Goal: Transaction & Acquisition: Book appointment/travel/reservation

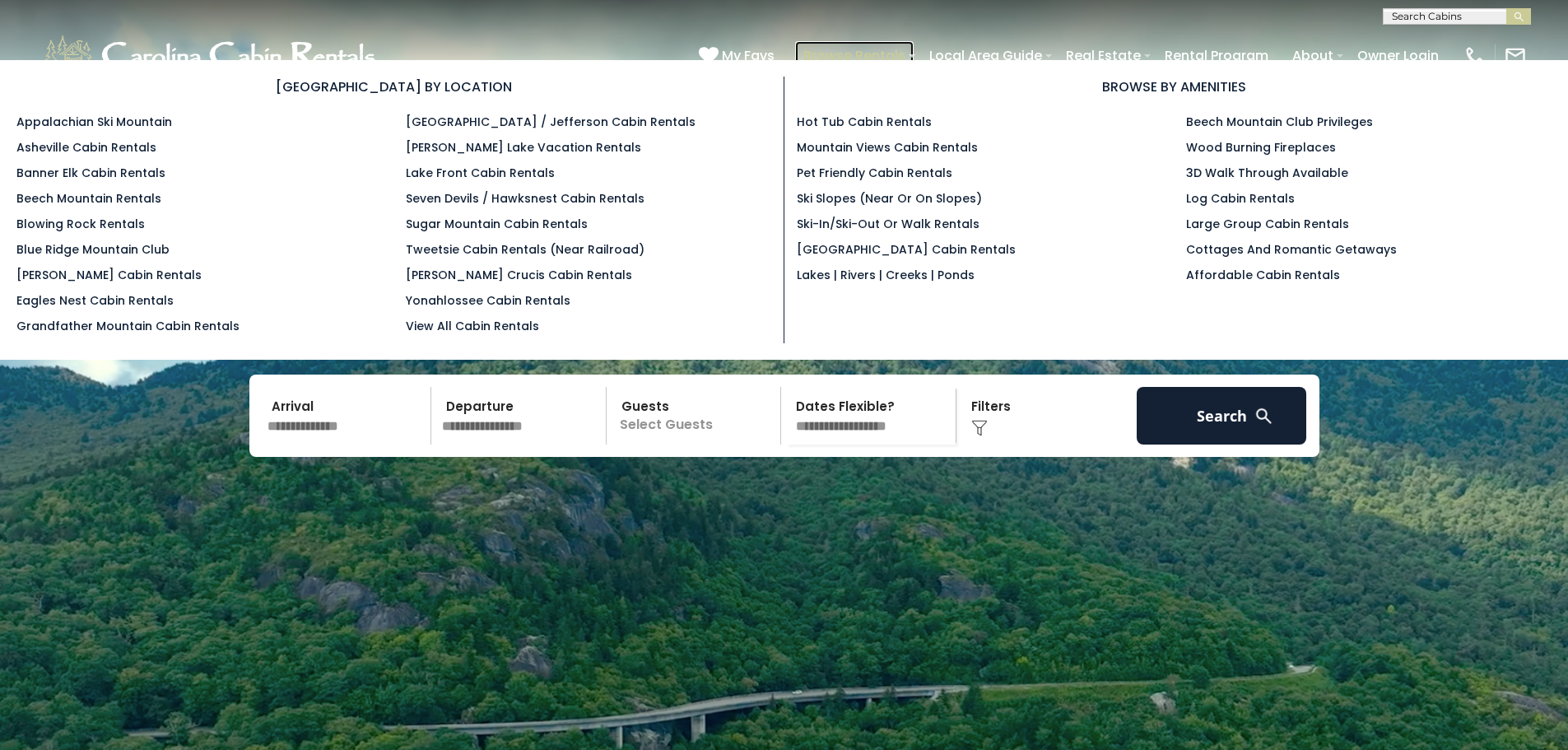
click at [872, 55] on link "Browse Rentals" at bounding box center [854, 56] width 119 height 29
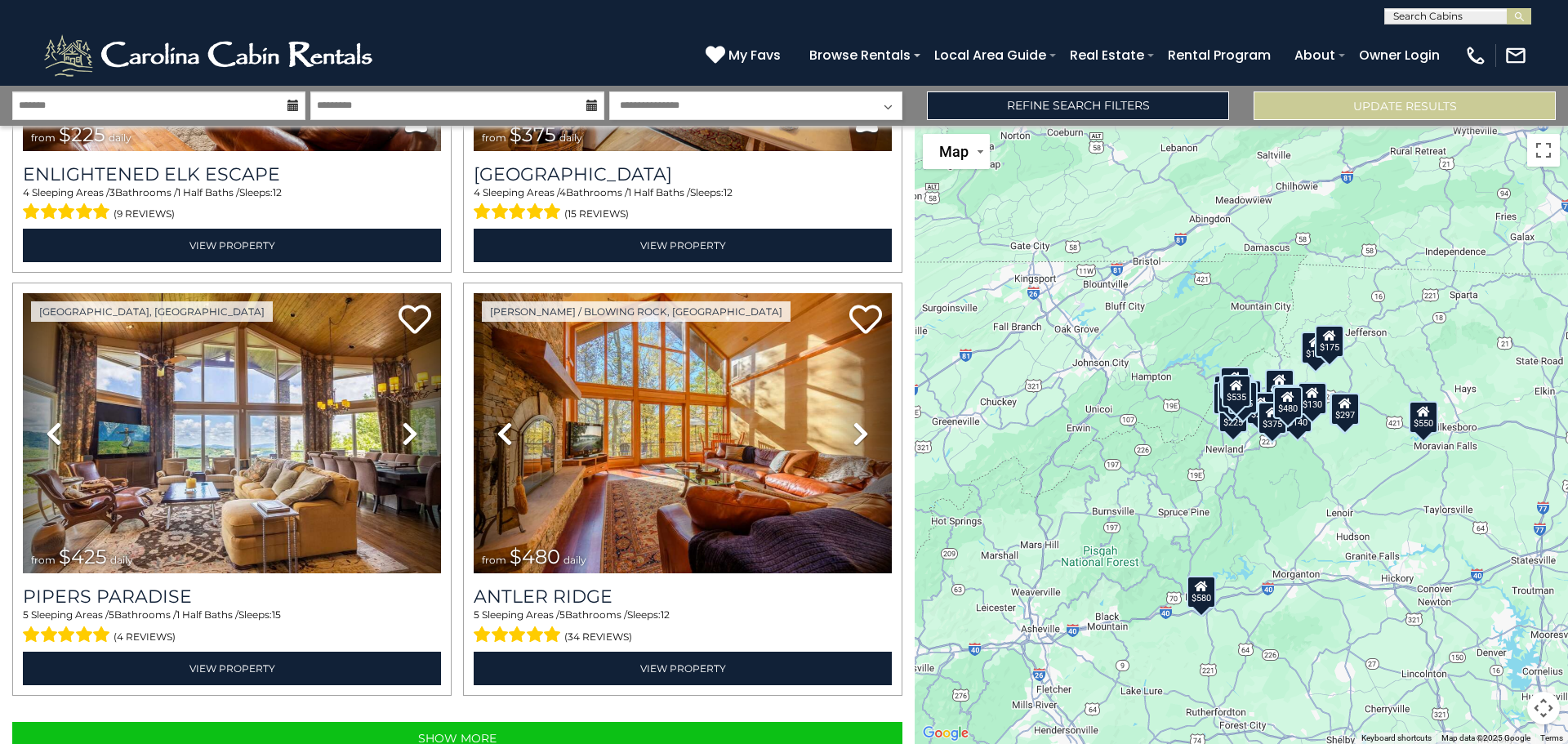
scroll to position [5825, 0]
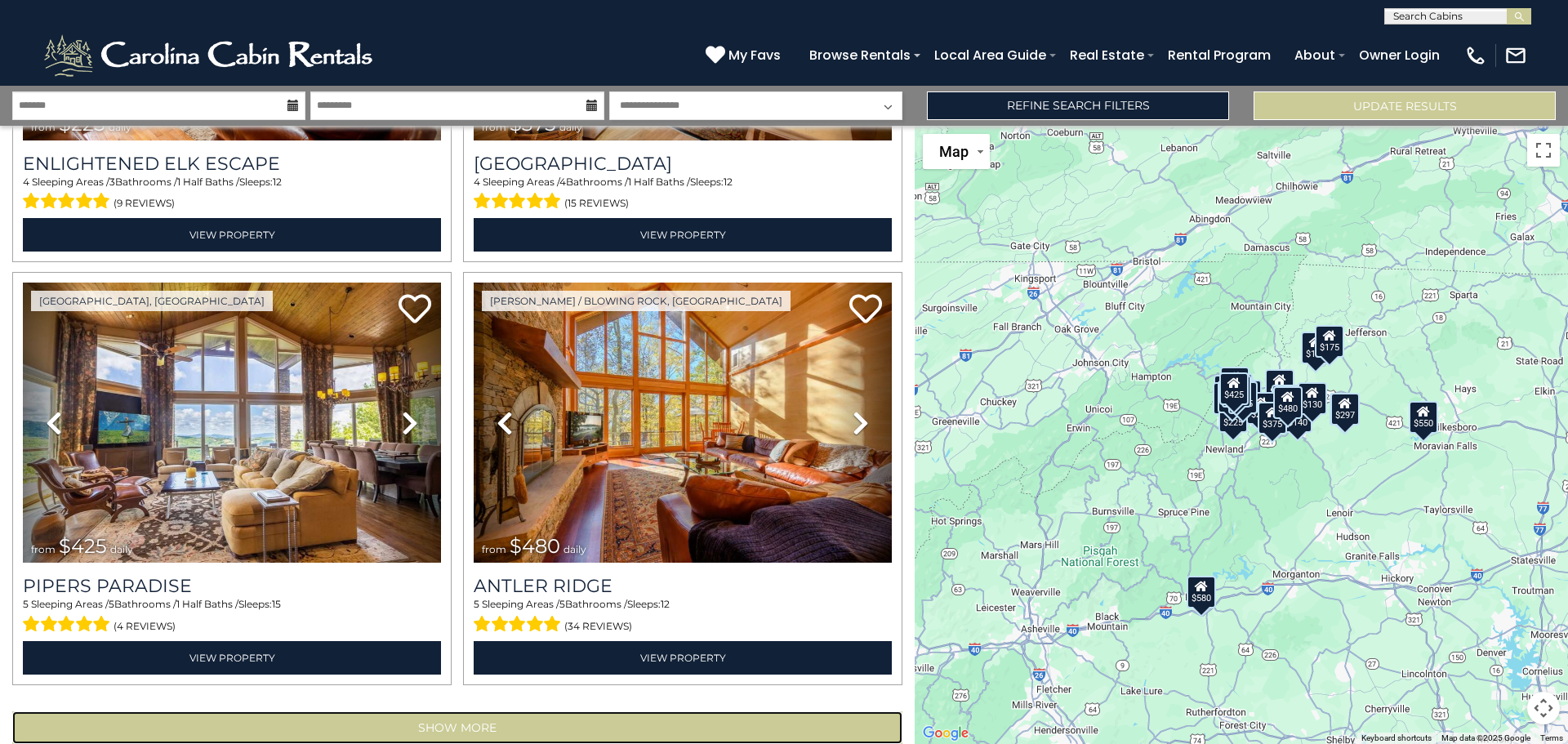
click at [468, 711] on button "Show More" at bounding box center [458, 728] width 890 height 33
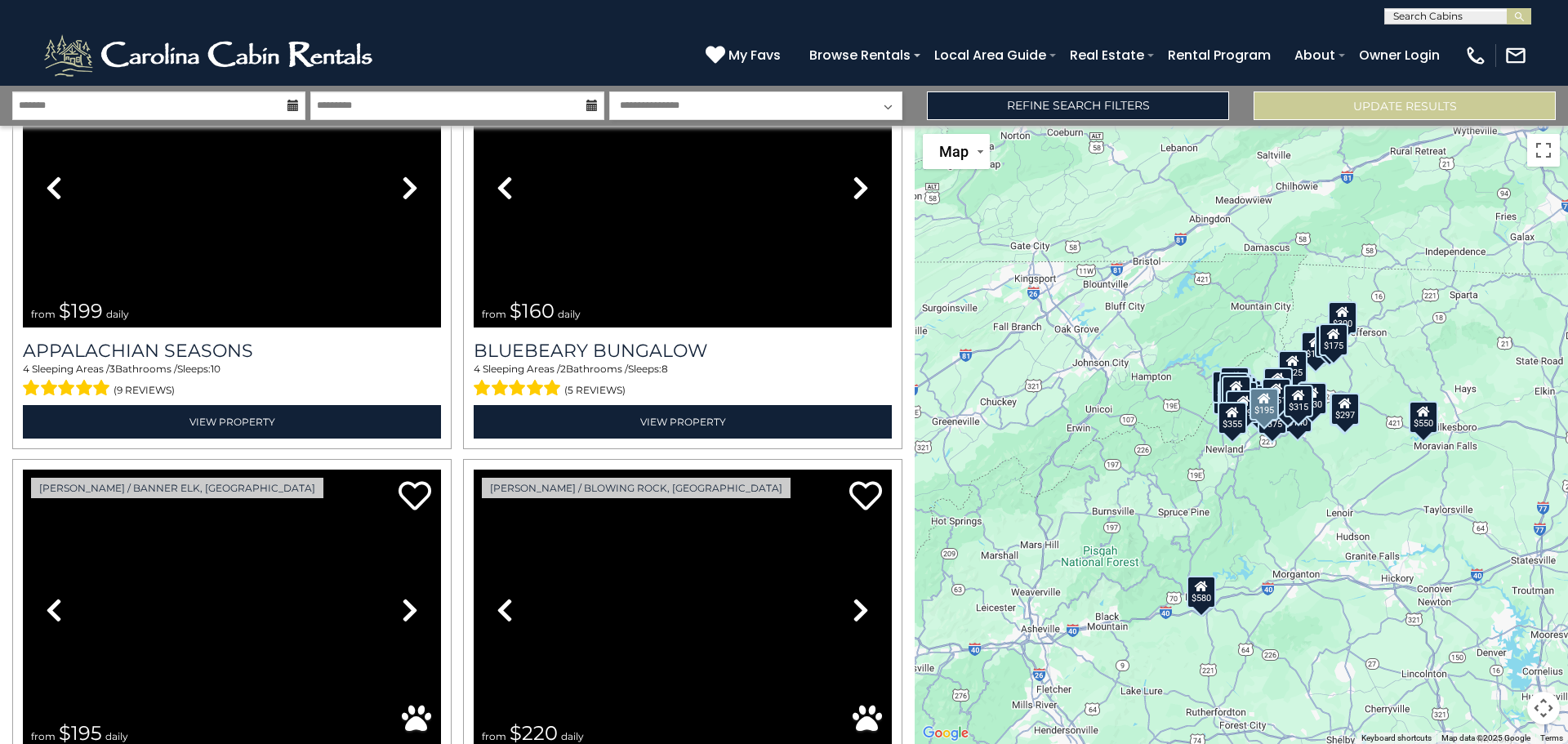
scroll to position [11135, 0]
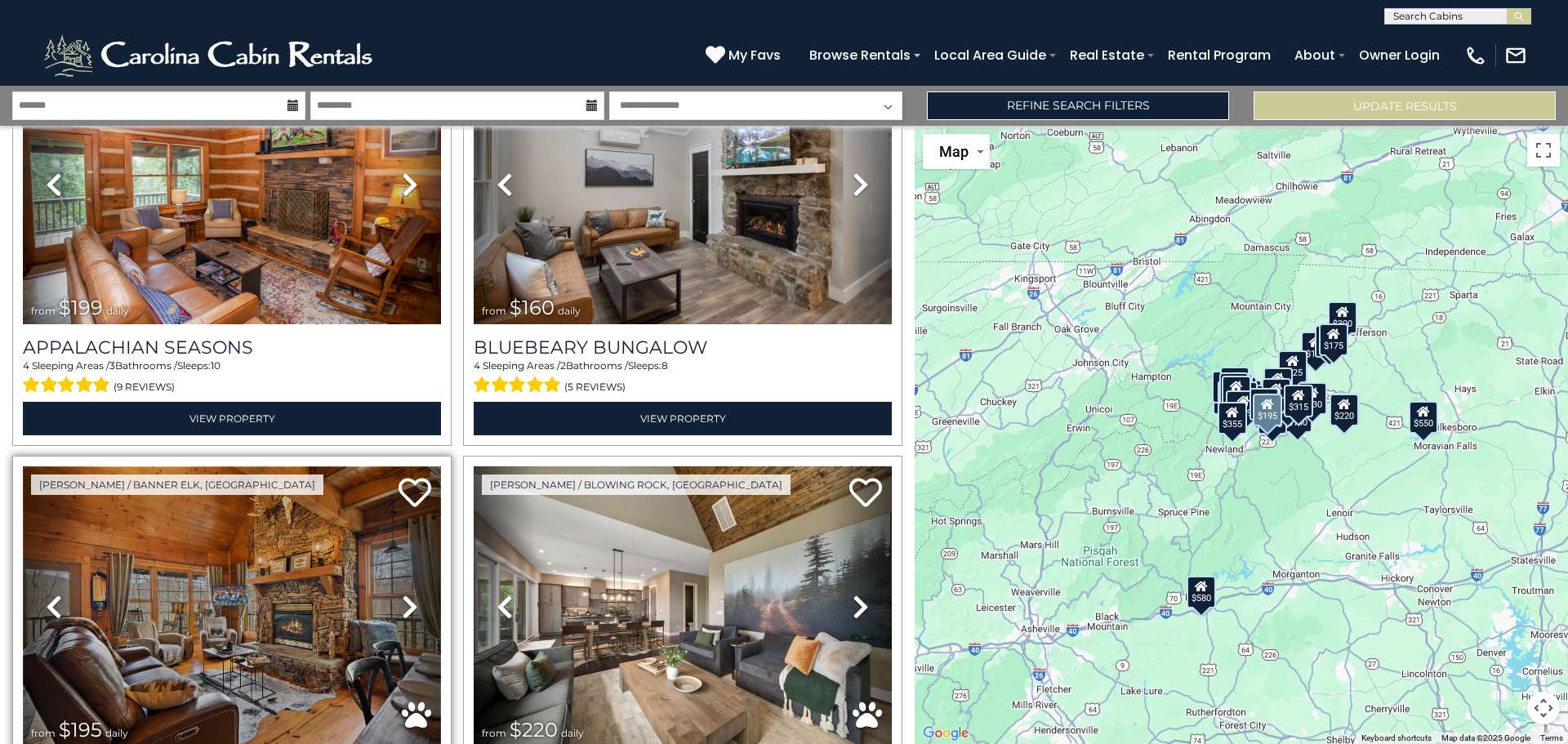
click at [185, 604] on img at bounding box center [232, 606] width 418 height 281
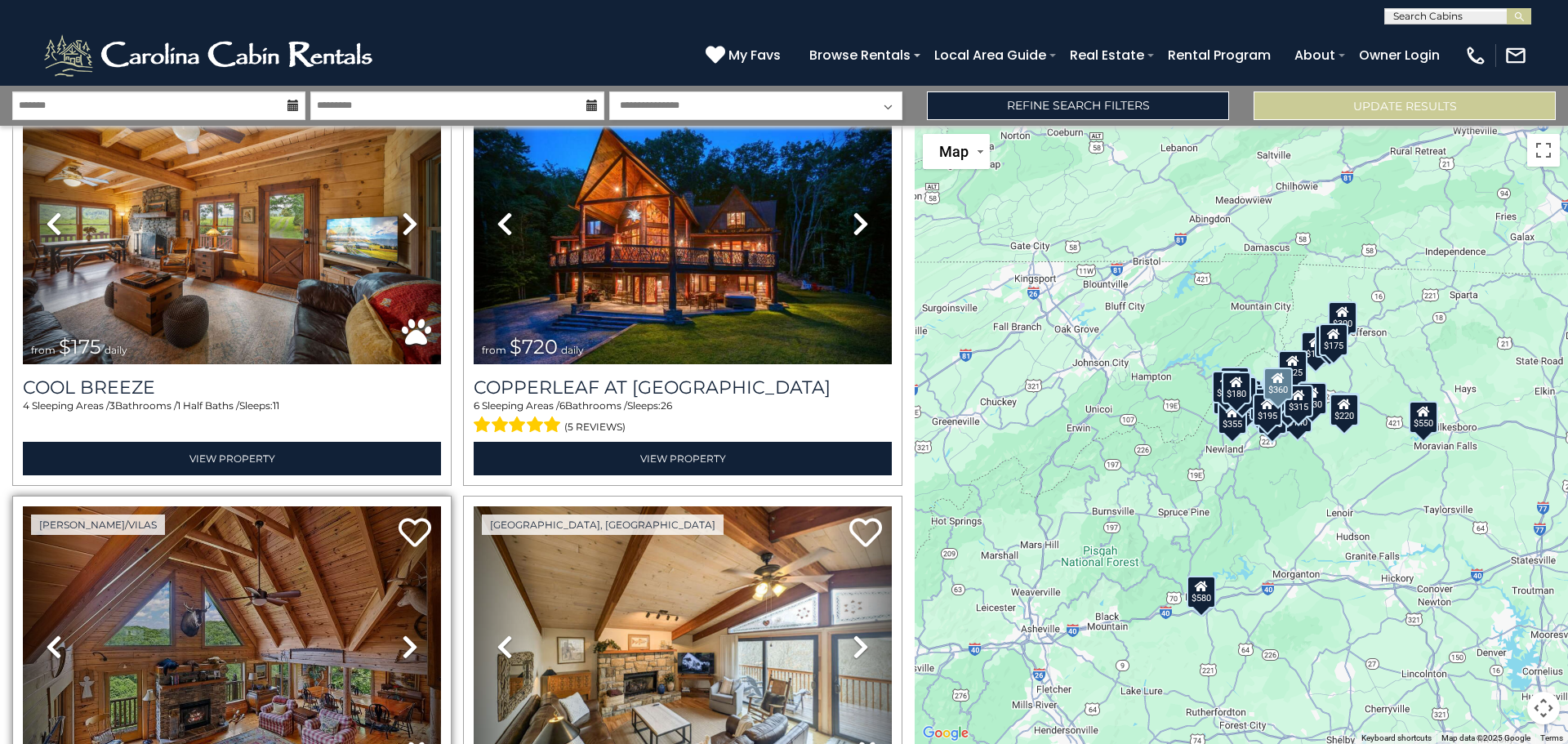
scroll to position [11952, 0]
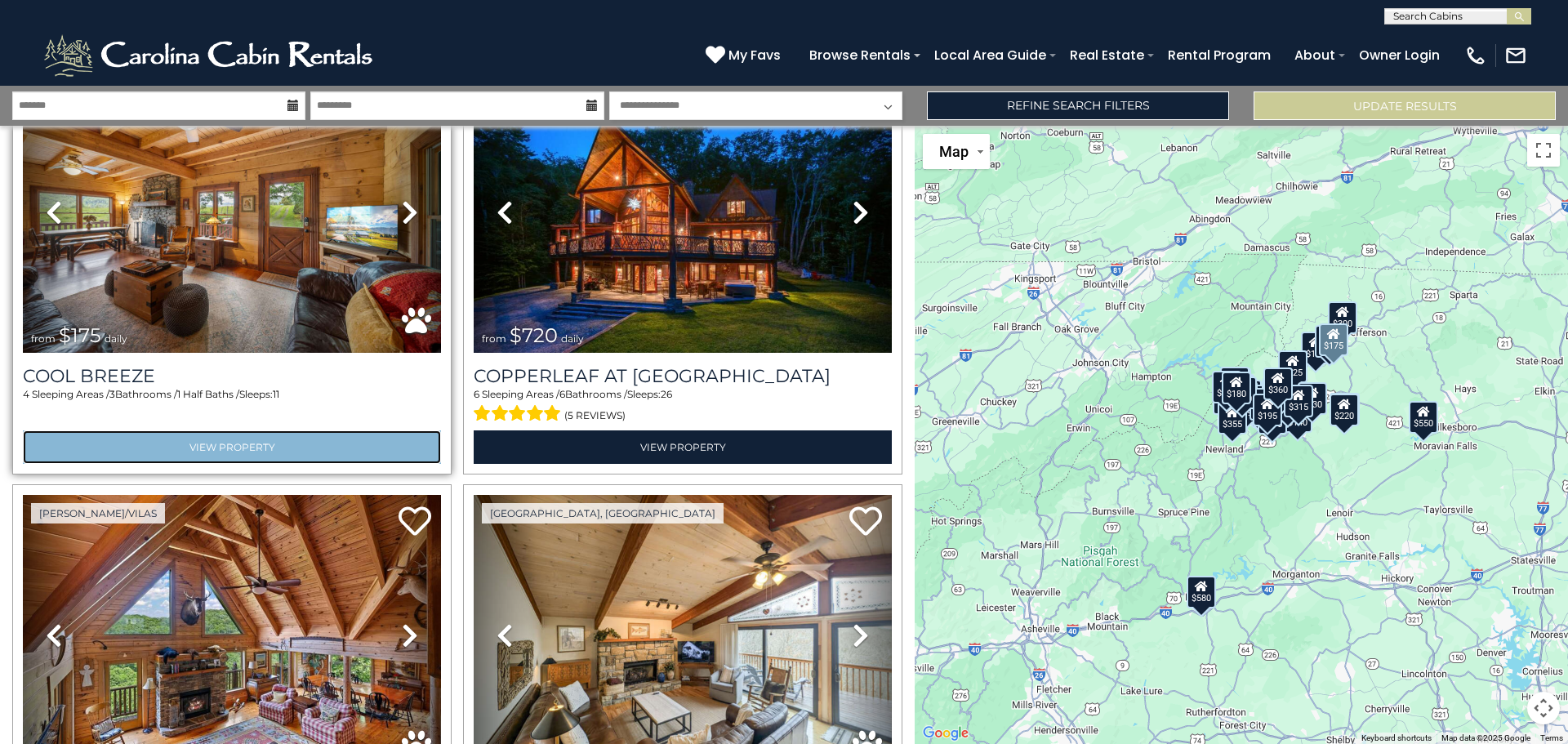
click at [154, 431] on link "View Property" at bounding box center [232, 447] width 418 height 34
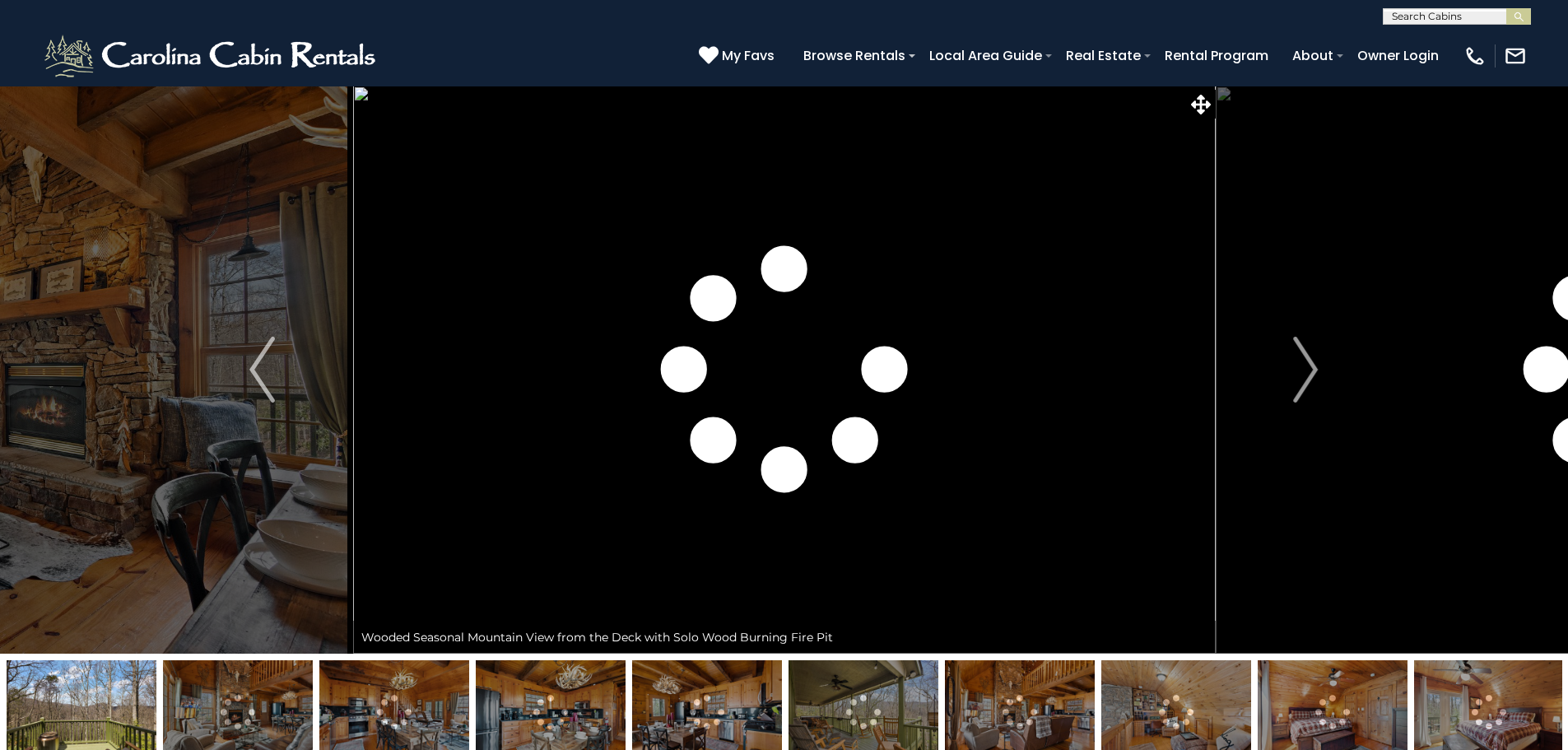
click at [1310, 362] on img "Next" at bounding box center [1306, 370] width 25 height 66
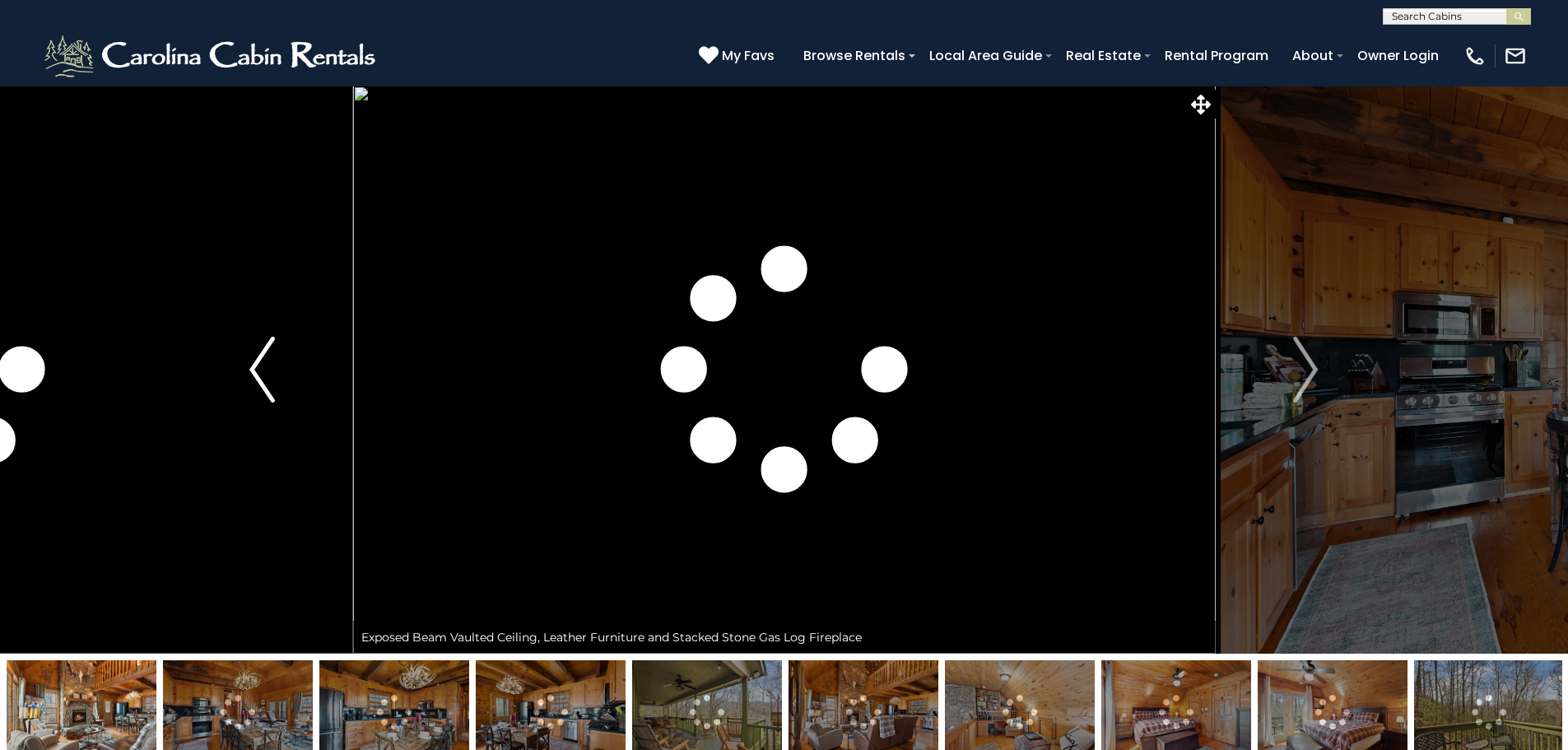
click at [249, 370] on button "Previous" at bounding box center [261, 370] width 181 height 569
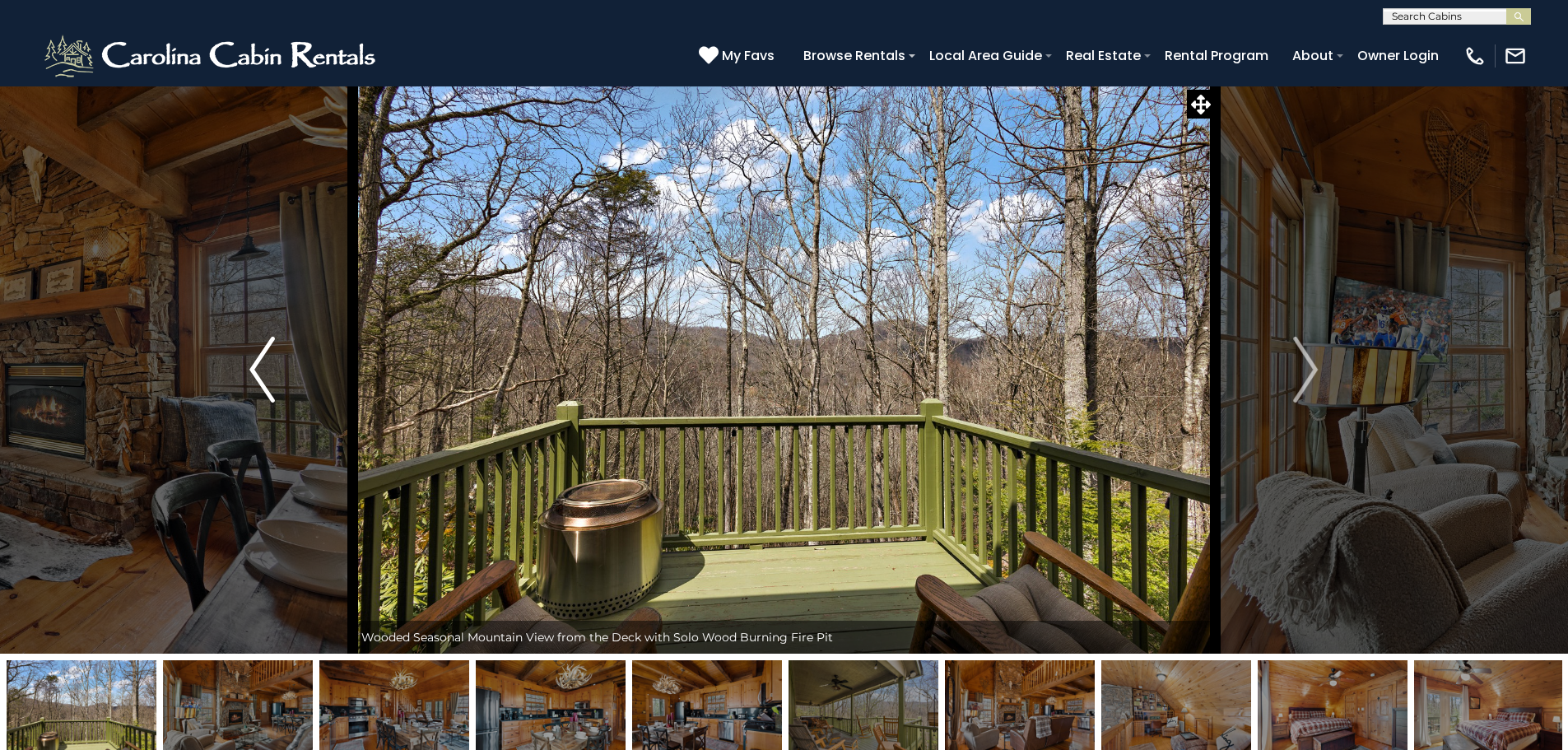
click at [253, 365] on img "Previous" at bounding box center [262, 370] width 25 height 66
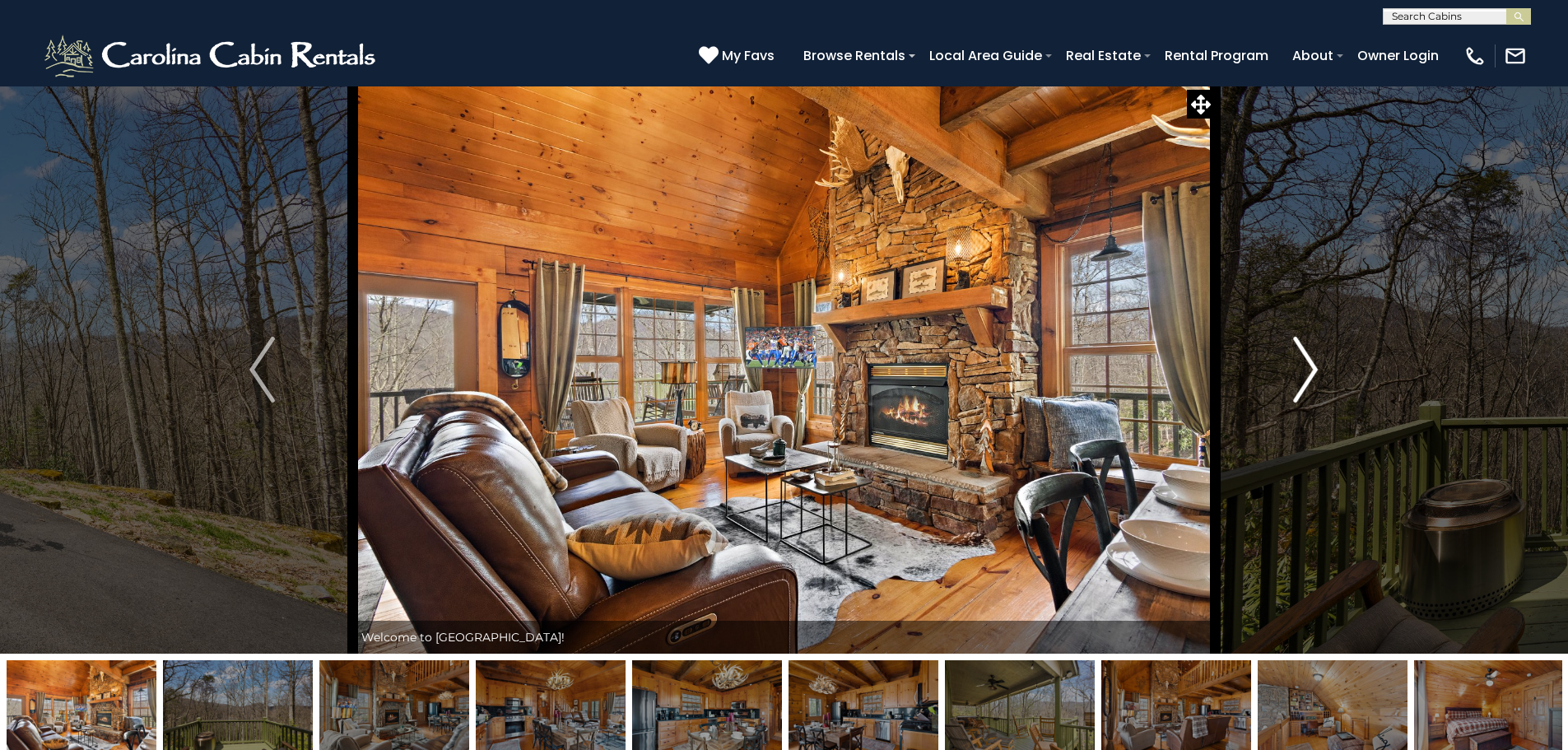
click at [1307, 357] on img "Next" at bounding box center [1306, 370] width 25 height 66
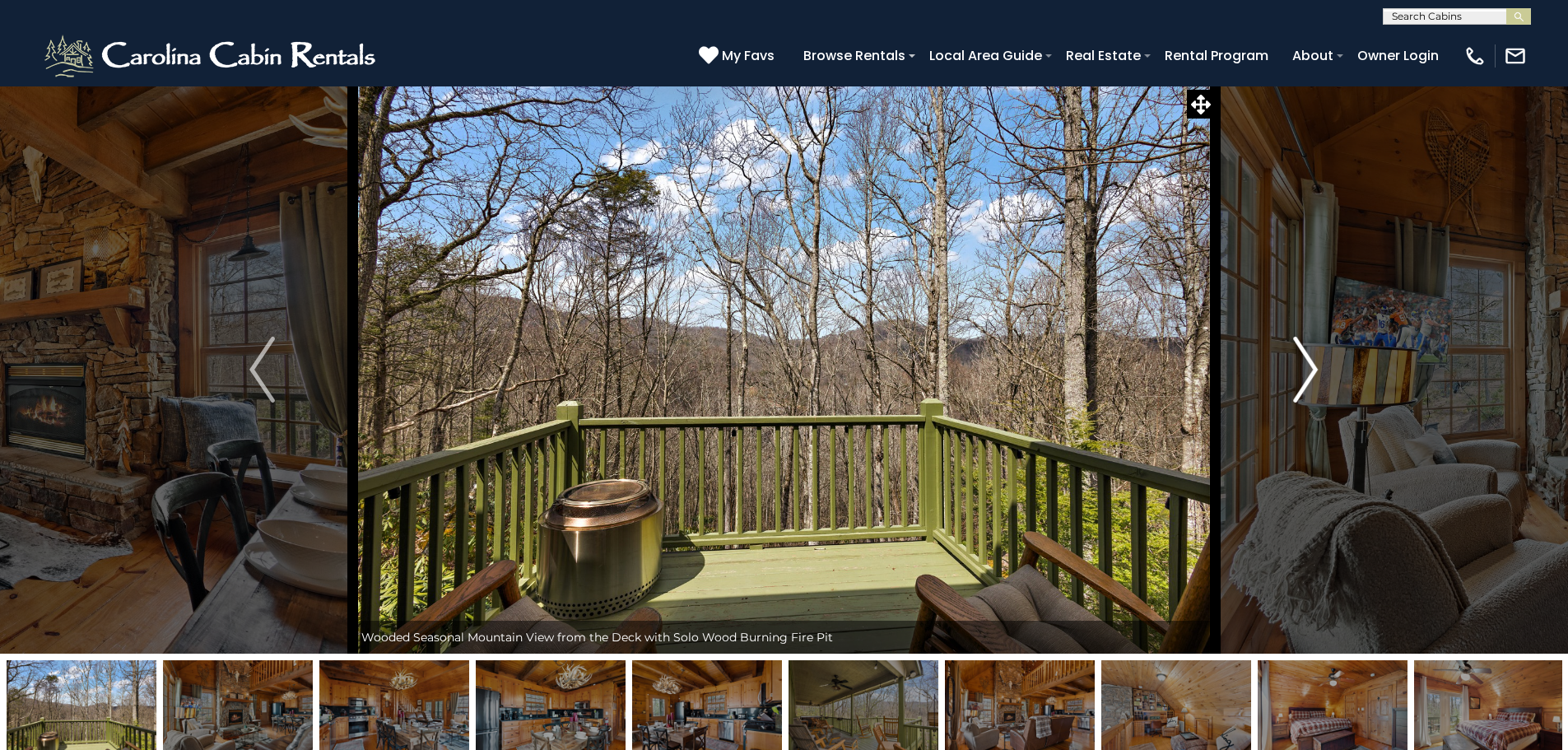
click at [1316, 363] on img "Next" at bounding box center [1306, 370] width 25 height 66
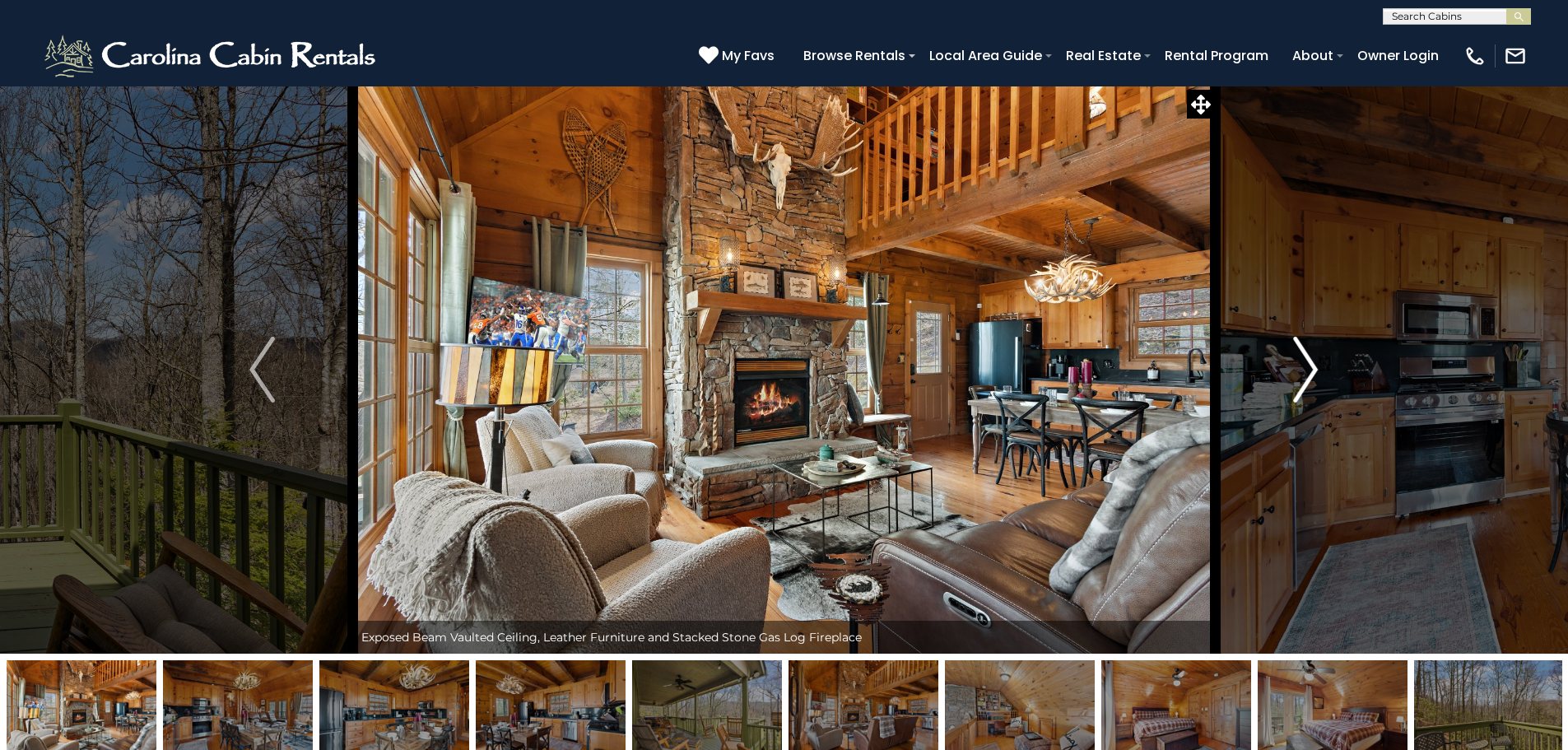
click at [1316, 363] on img "Next" at bounding box center [1306, 370] width 25 height 66
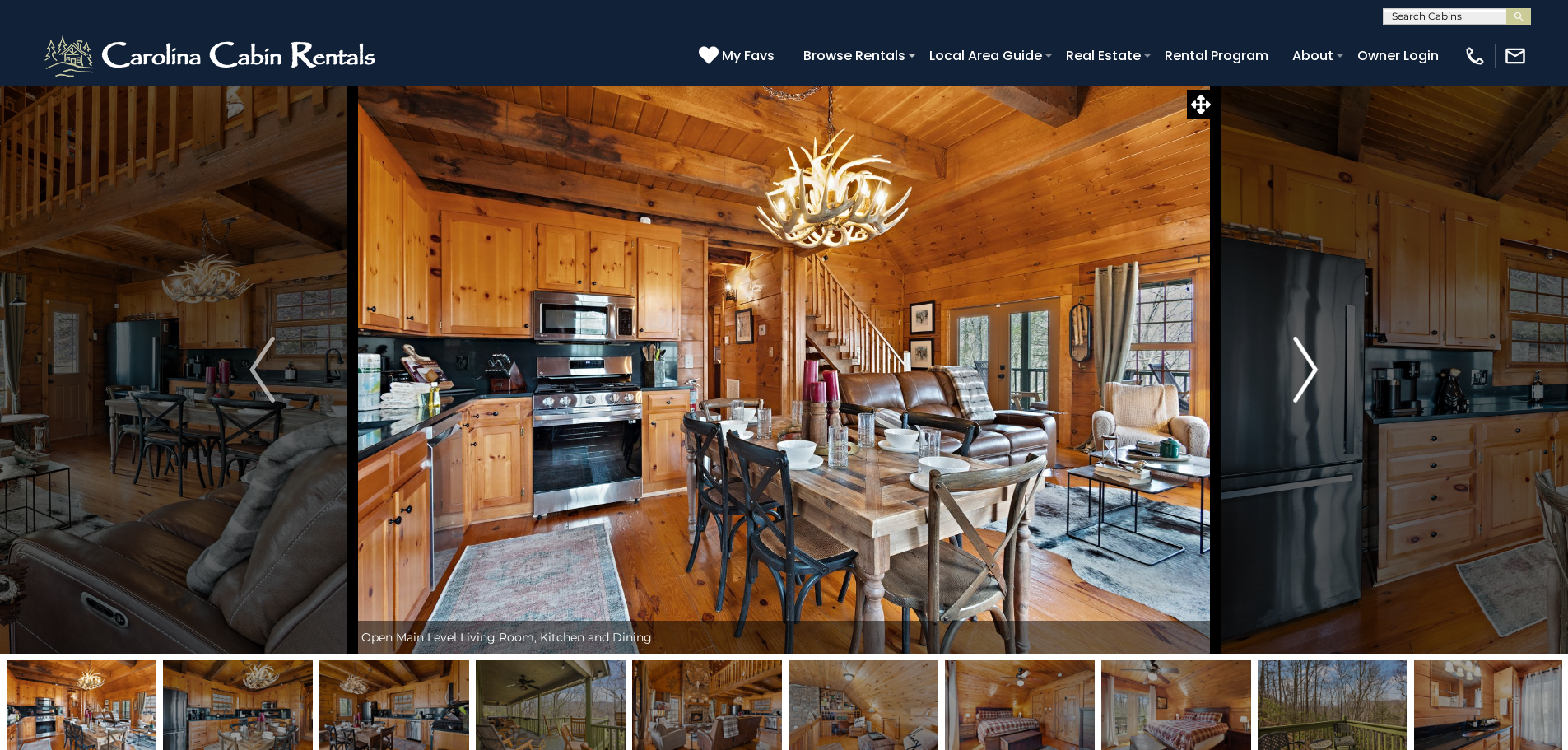
click at [1316, 363] on img "Next" at bounding box center [1306, 370] width 25 height 66
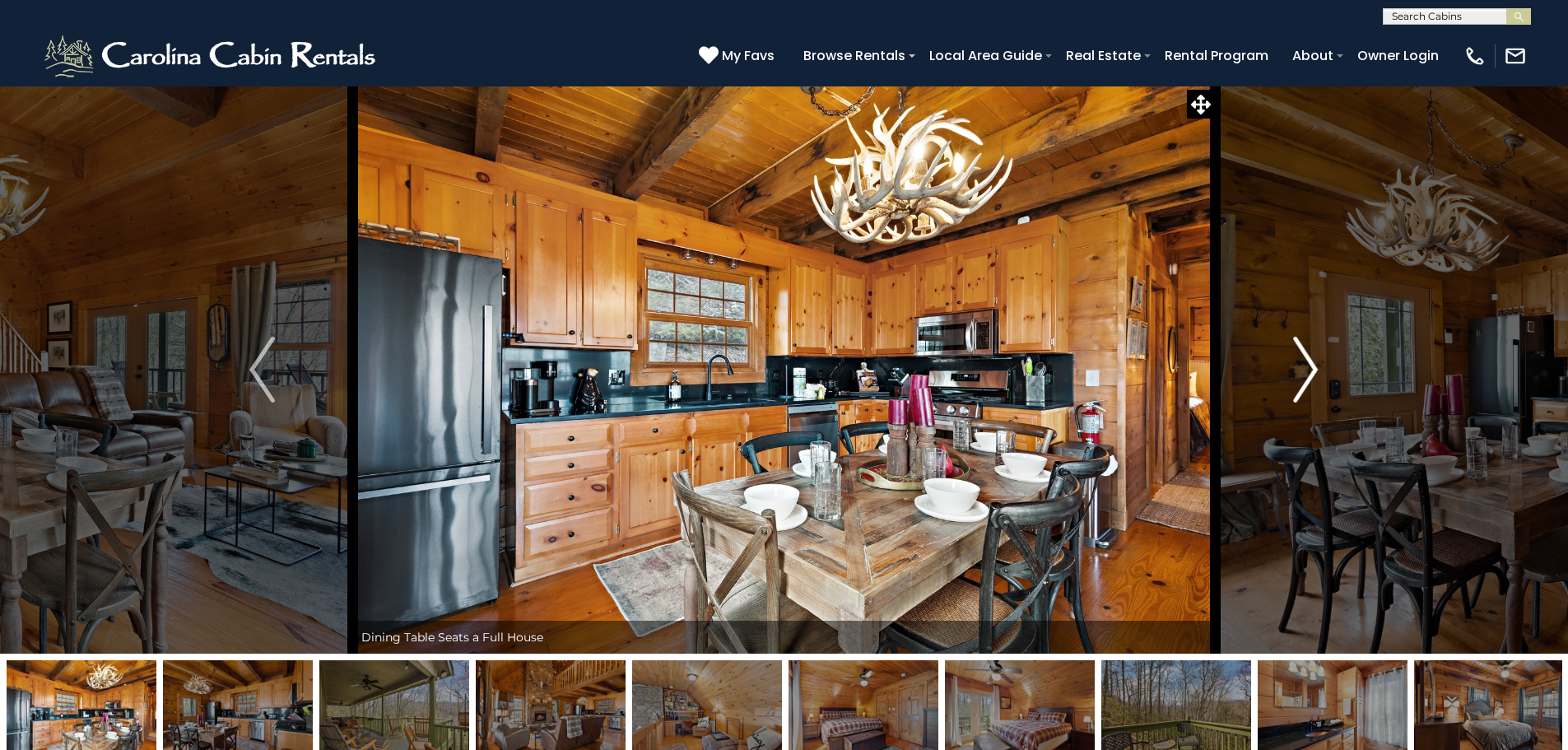
click at [1316, 363] on img "Next" at bounding box center [1306, 370] width 25 height 66
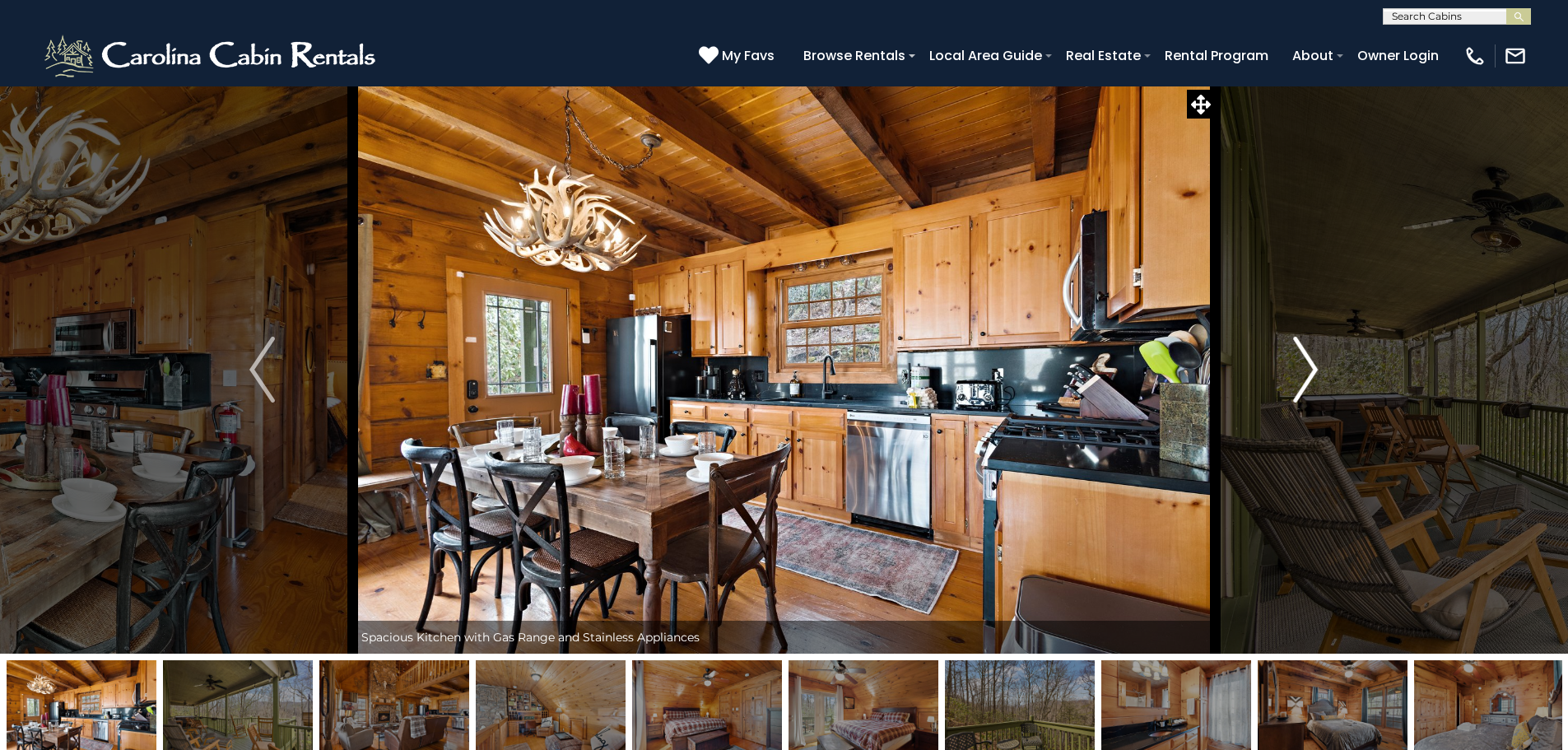
click at [1316, 363] on img "Next" at bounding box center [1306, 370] width 25 height 66
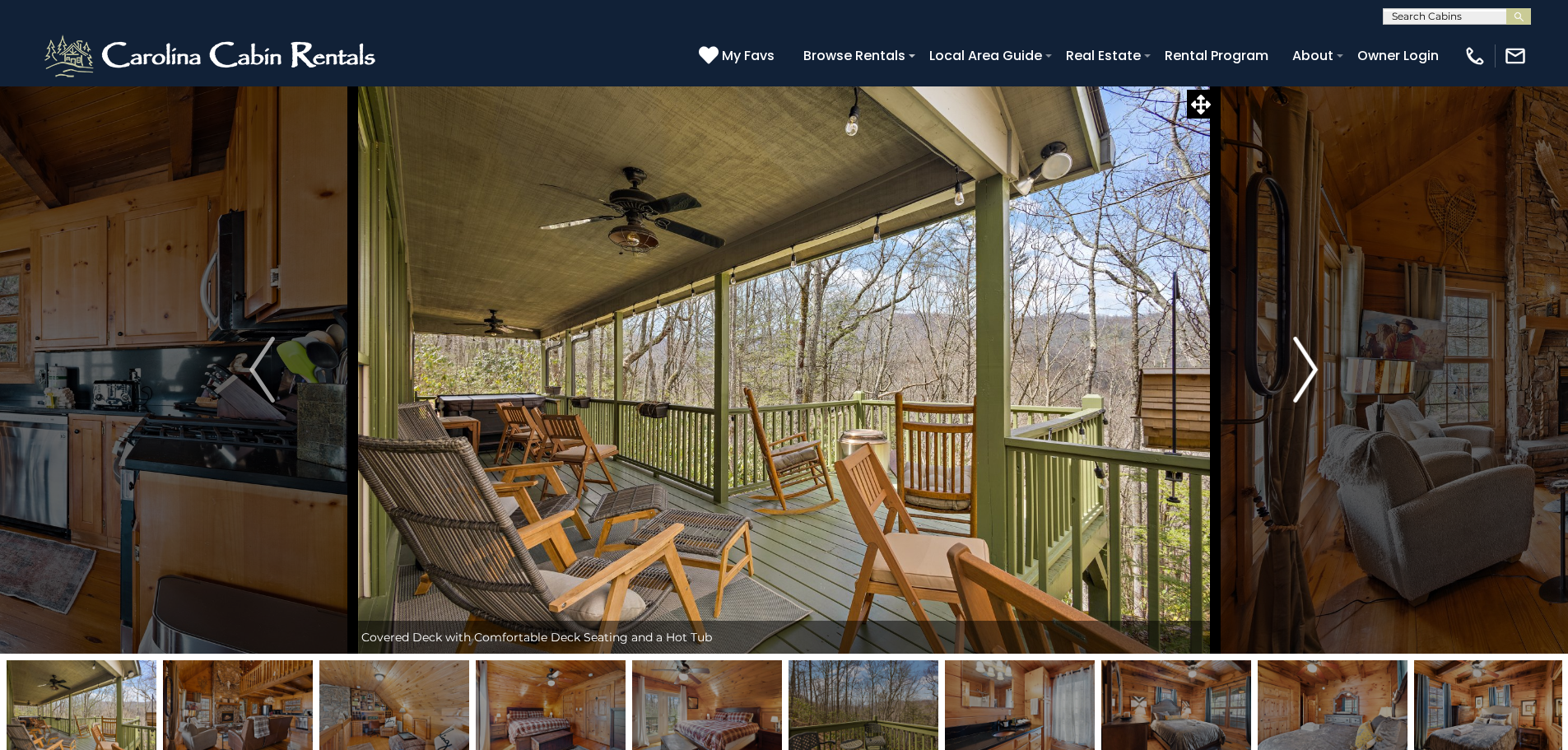
click at [1316, 363] on img "Next" at bounding box center [1306, 370] width 25 height 66
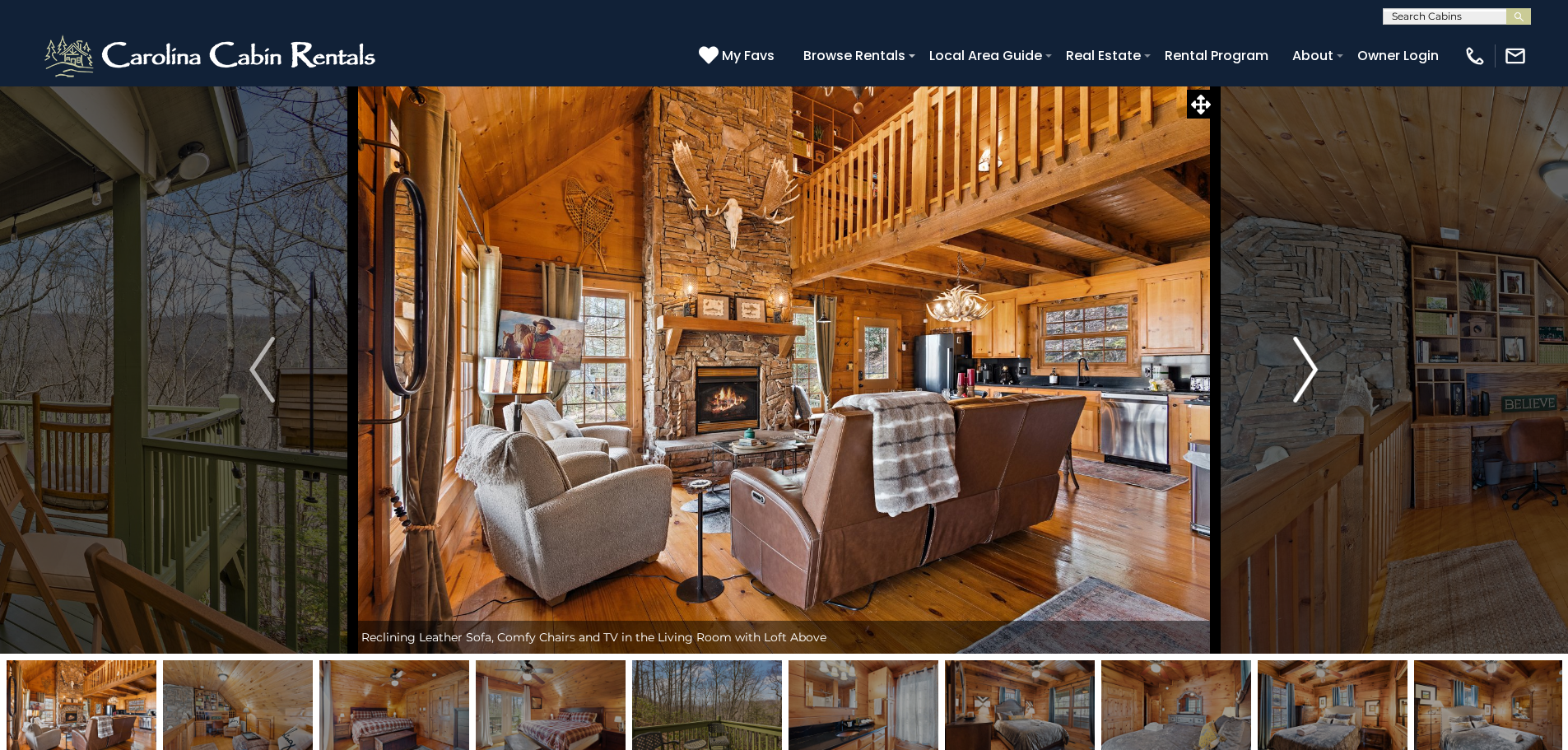
click at [1316, 363] on img "Next" at bounding box center [1306, 370] width 25 height 66
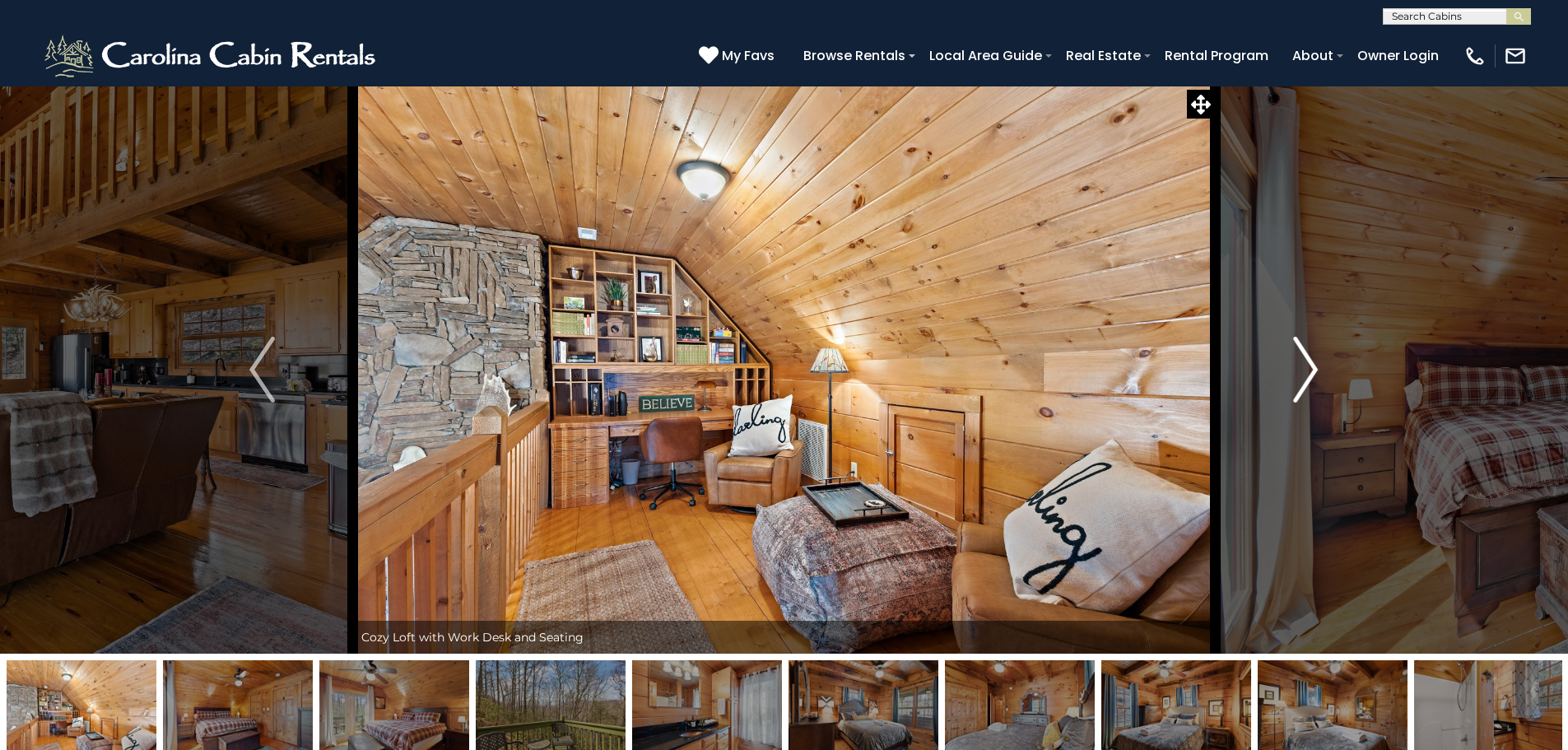
click at [1318, 362] on img "Next" at bounding box center [1306, 370] width 25 height 66
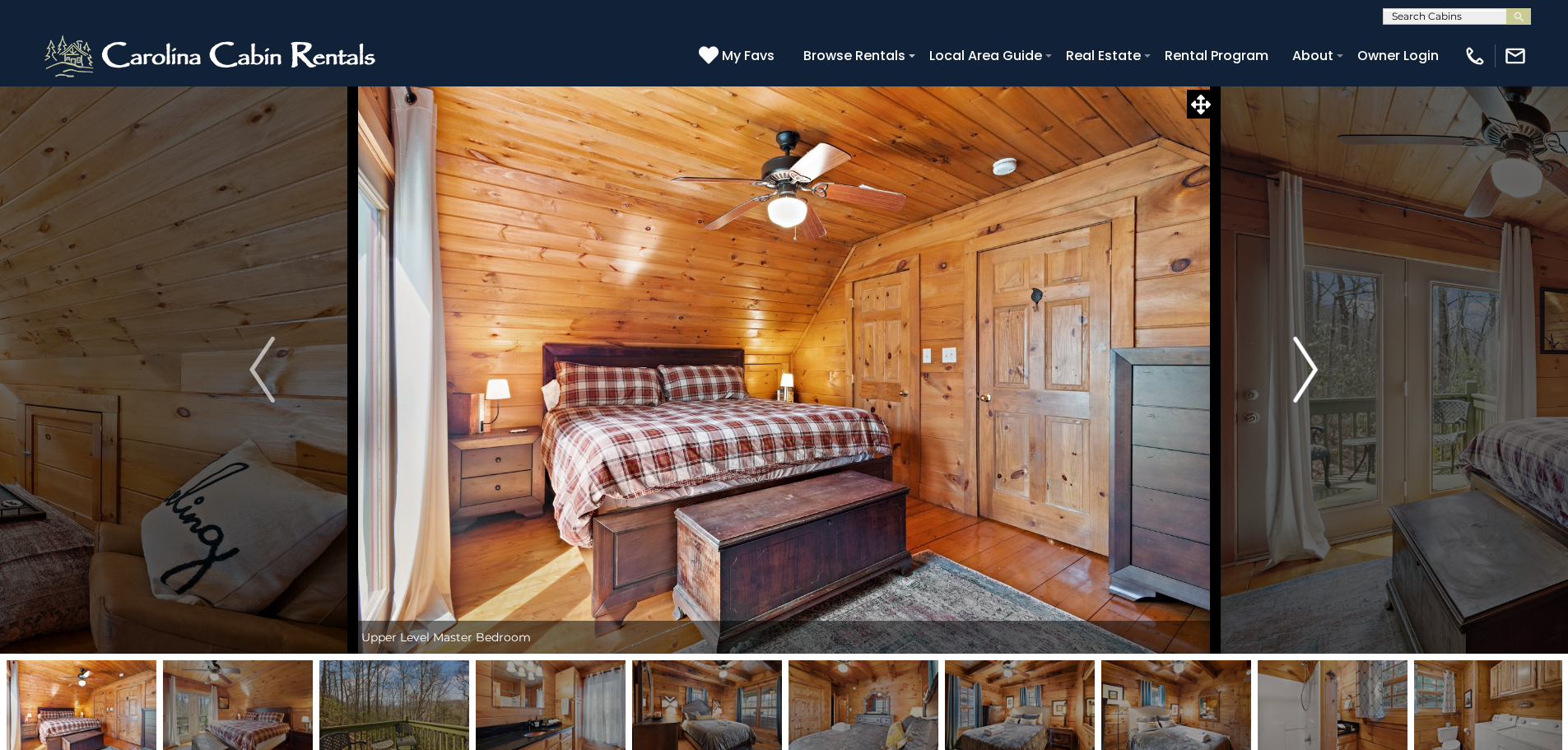
click at [1318, 362] on img "Next" at bounding box center [1306, 370] width 25 height 66
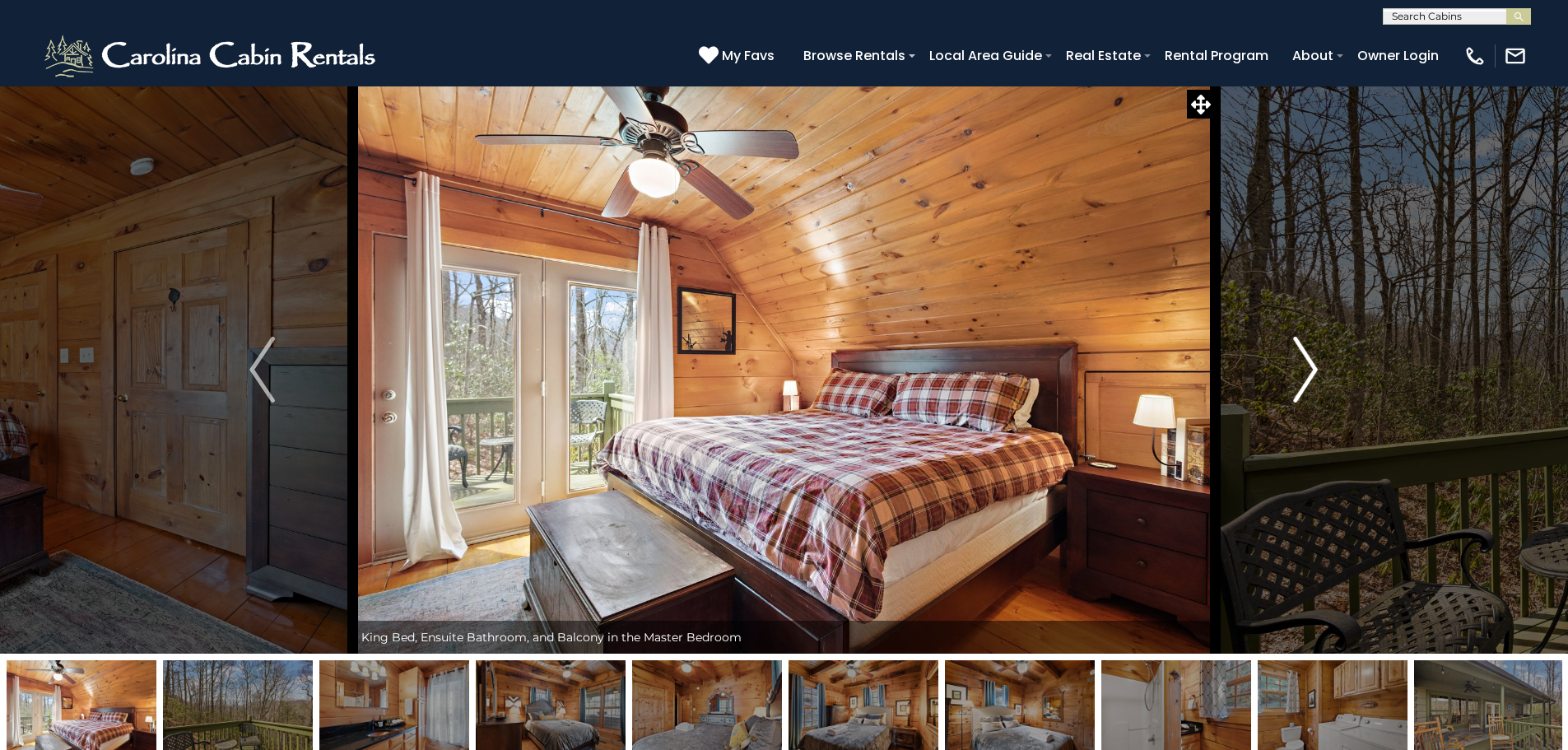
click at [1318, 362] on img "Next" at bounding box center [1306, 370] width 25 height 66
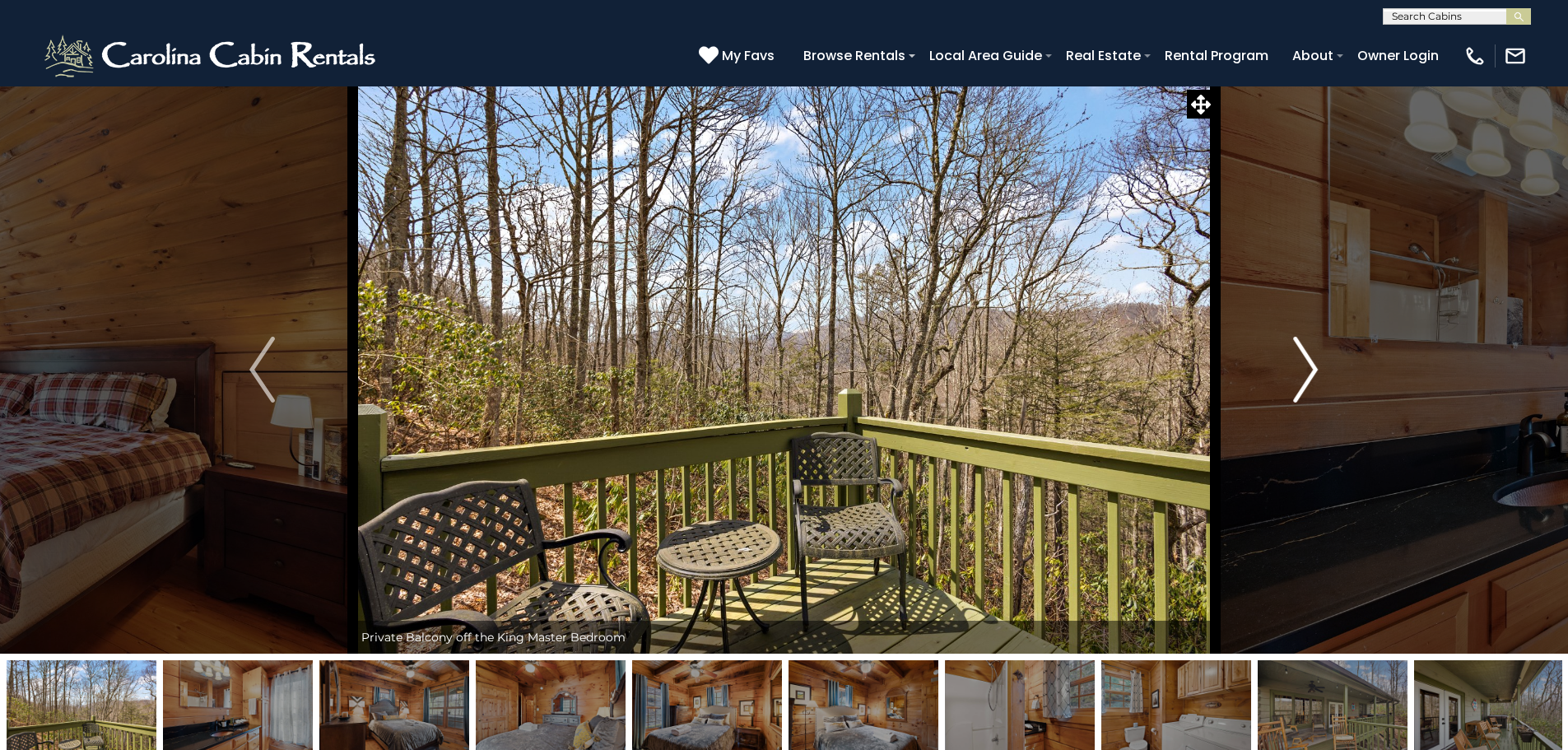
click at [1318, 362] on img "Next" at bounding box center [1306, 370] width 25 height 66
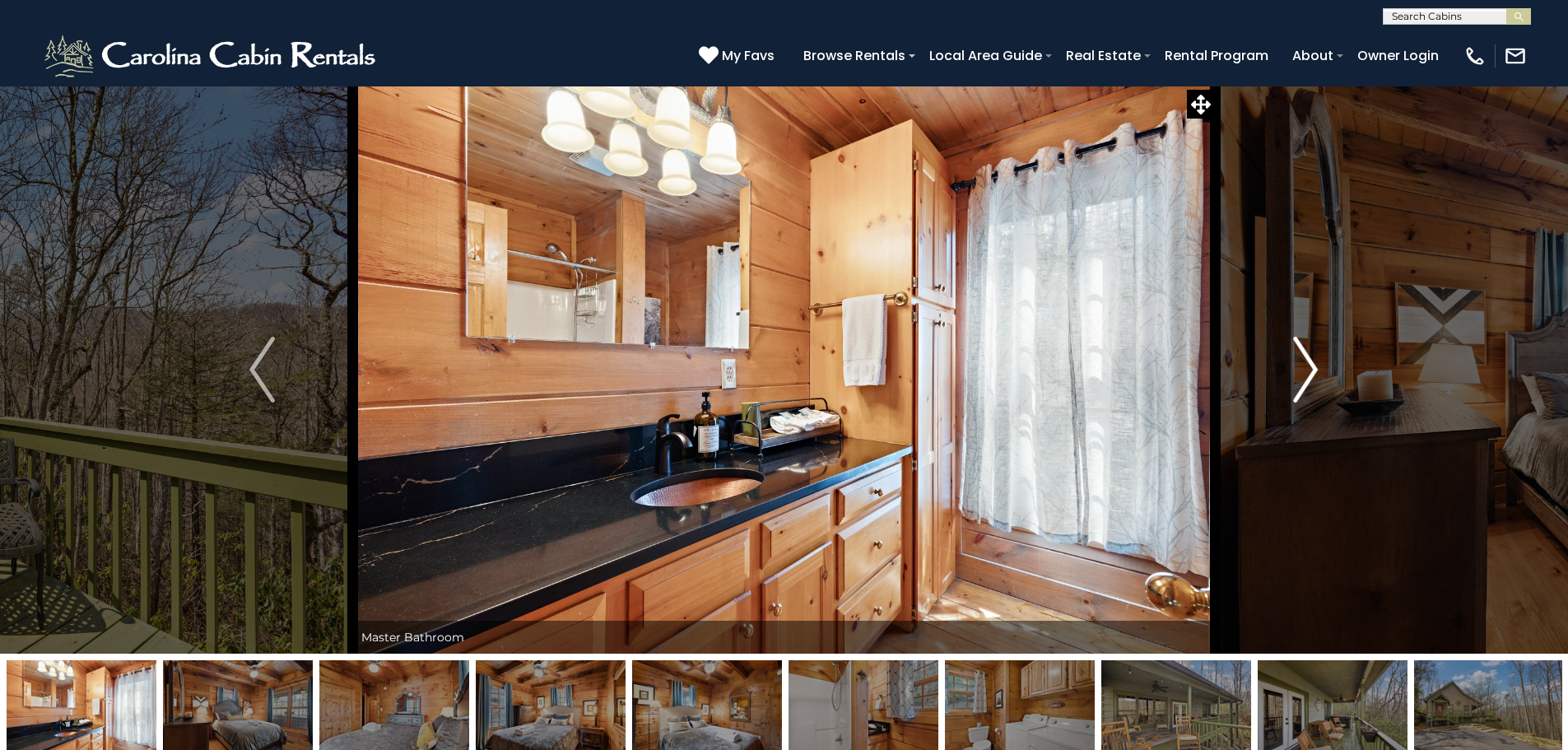
click at [1318, 362] on img "Next" at bounding box center [1306, 370] width 25 height 66
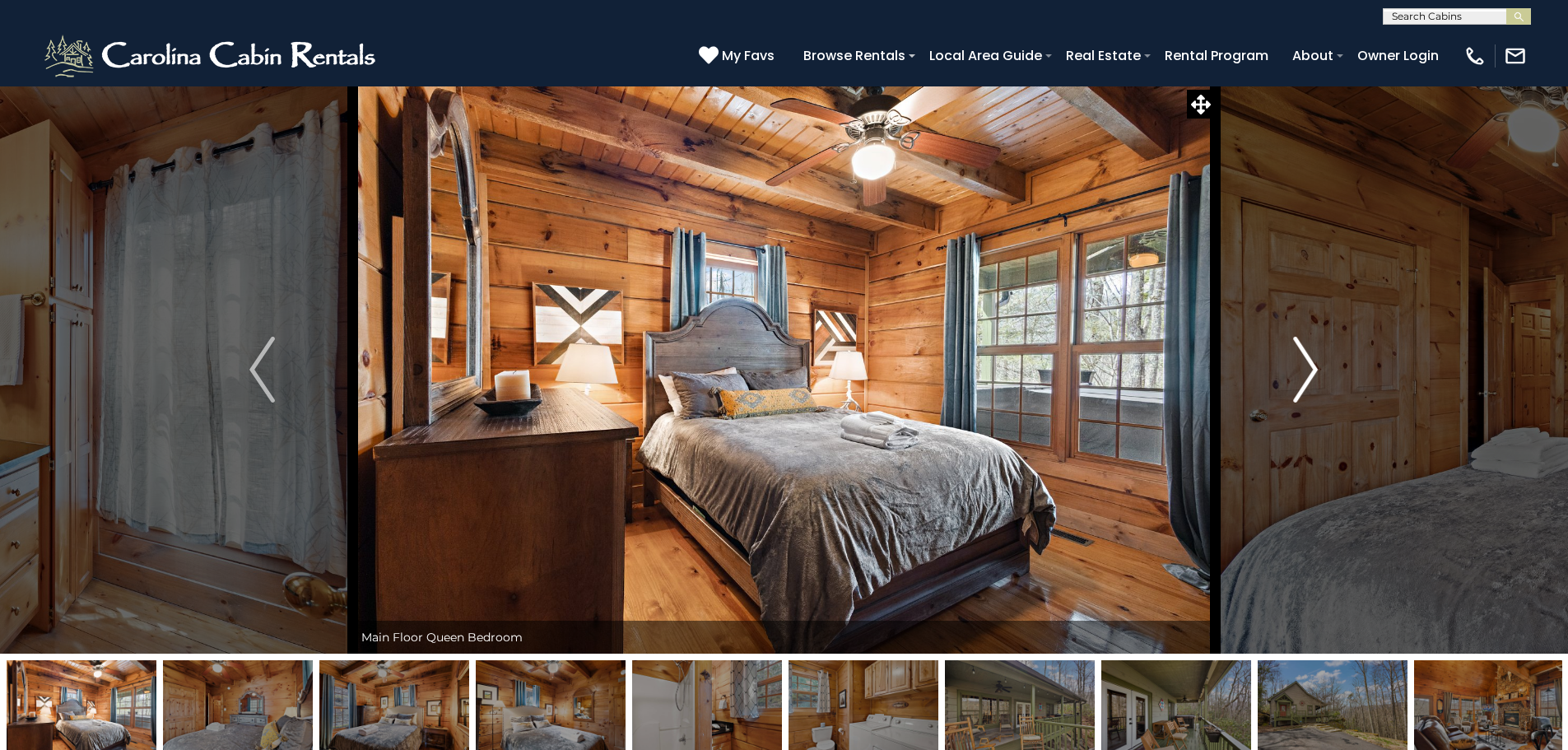
click at [1318, 362] on img "Next" at bounding box center [1306, 370] width 25 height 66
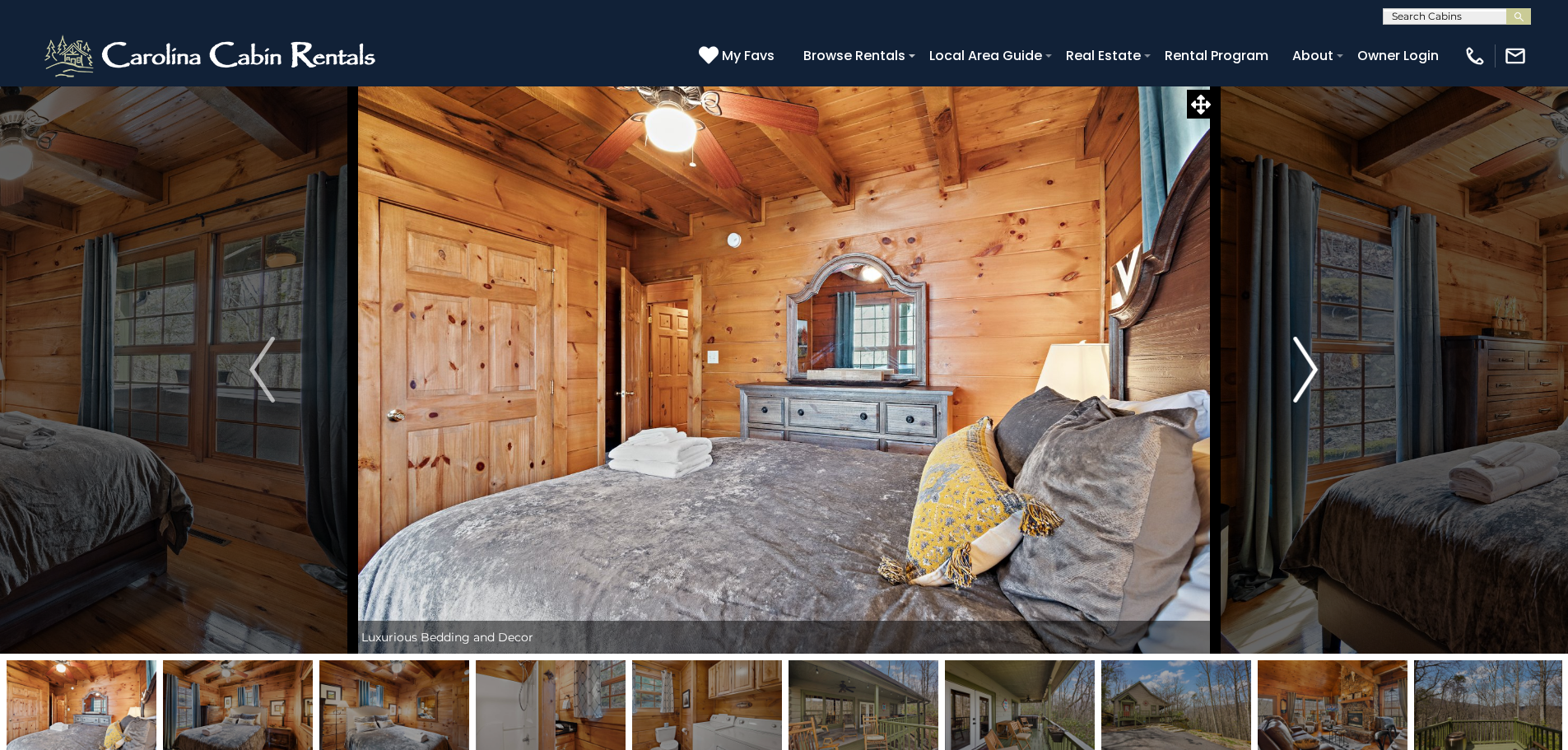
click at [1318, 362] on img "Next" at bounding box center [1306, 370] width 25 height 66
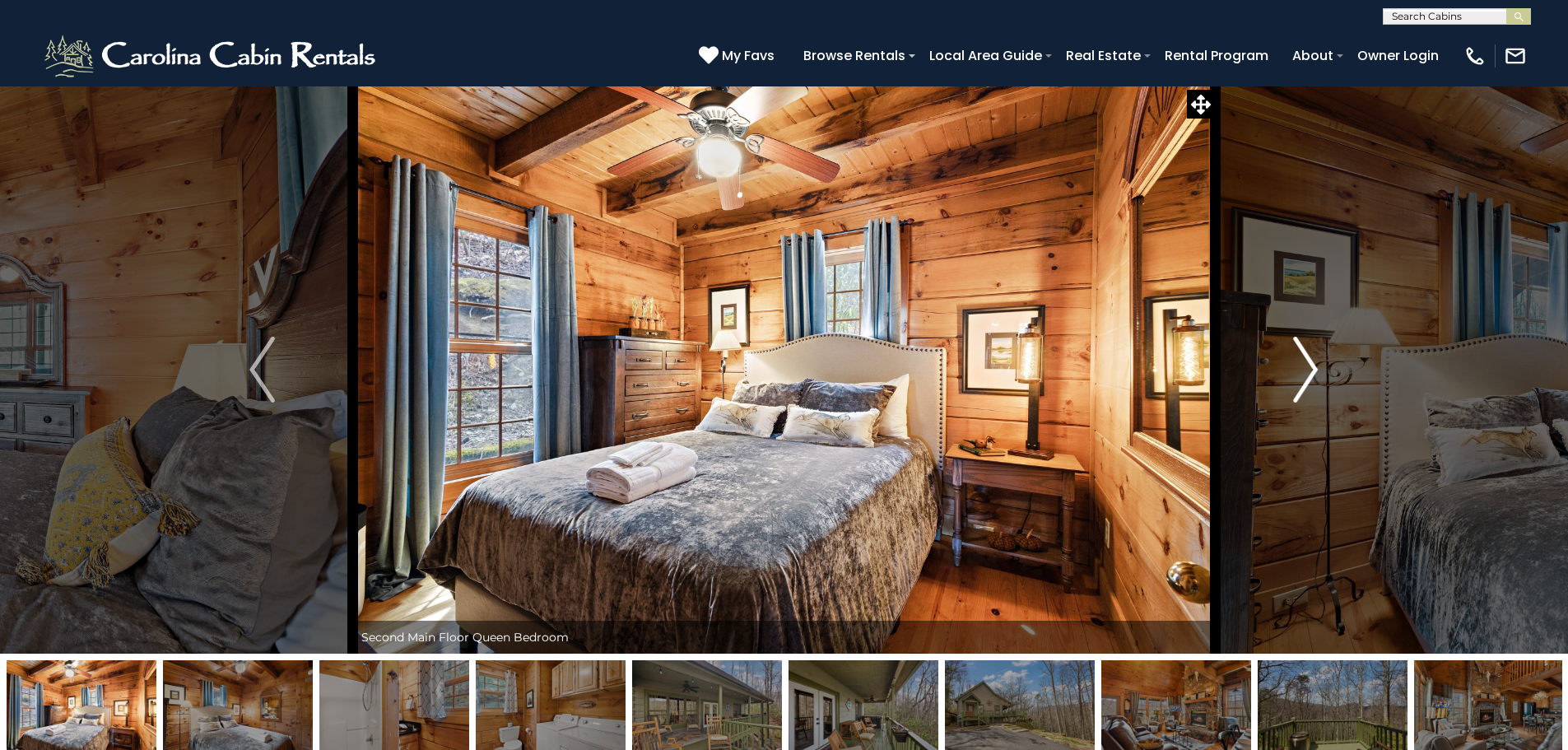
click at [1318, 362] on img "Next" at bounding box center [1306, 370] width 25 height 66
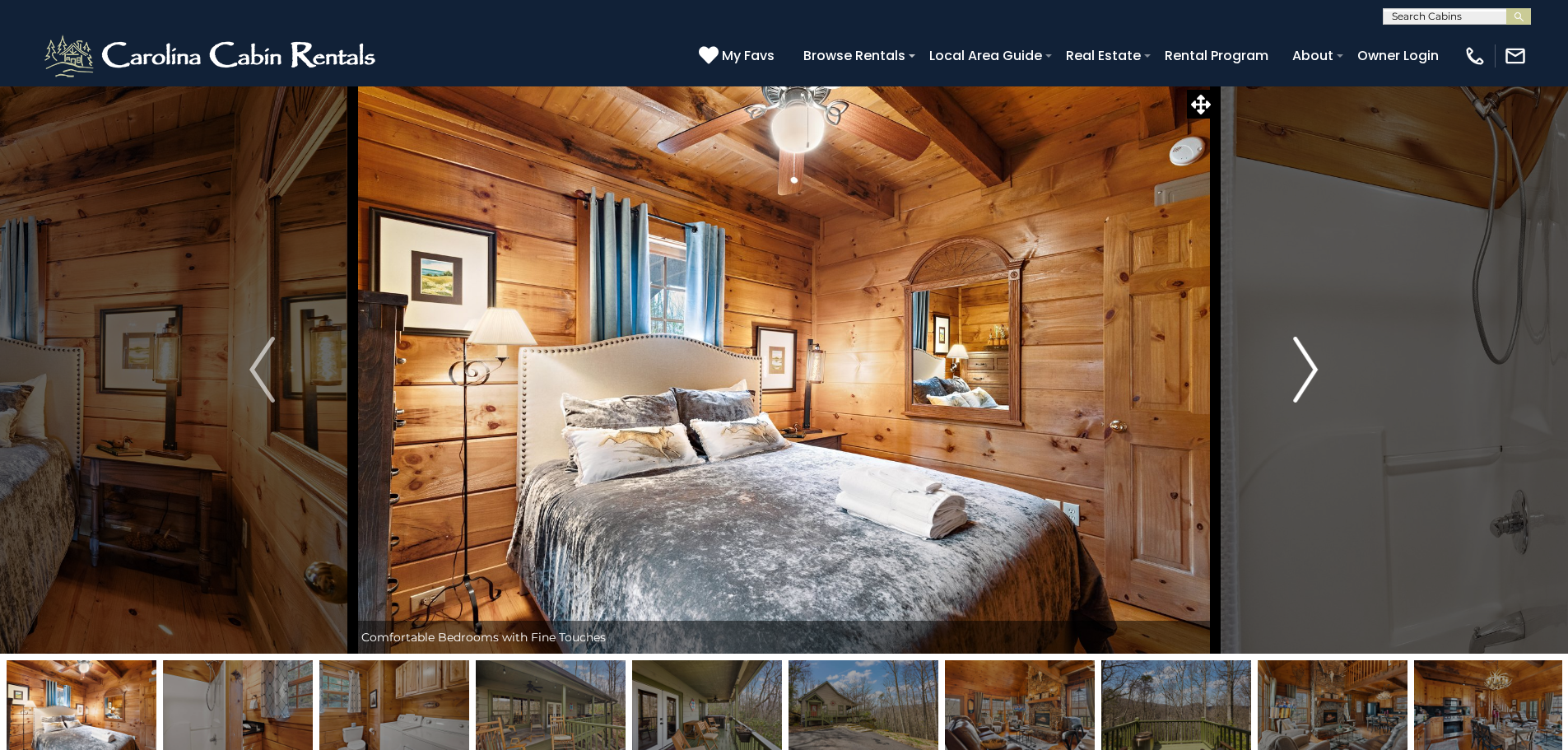
click at [1318, 362] on img "Next" at bounding box center [1306, 370] width 25 height 66
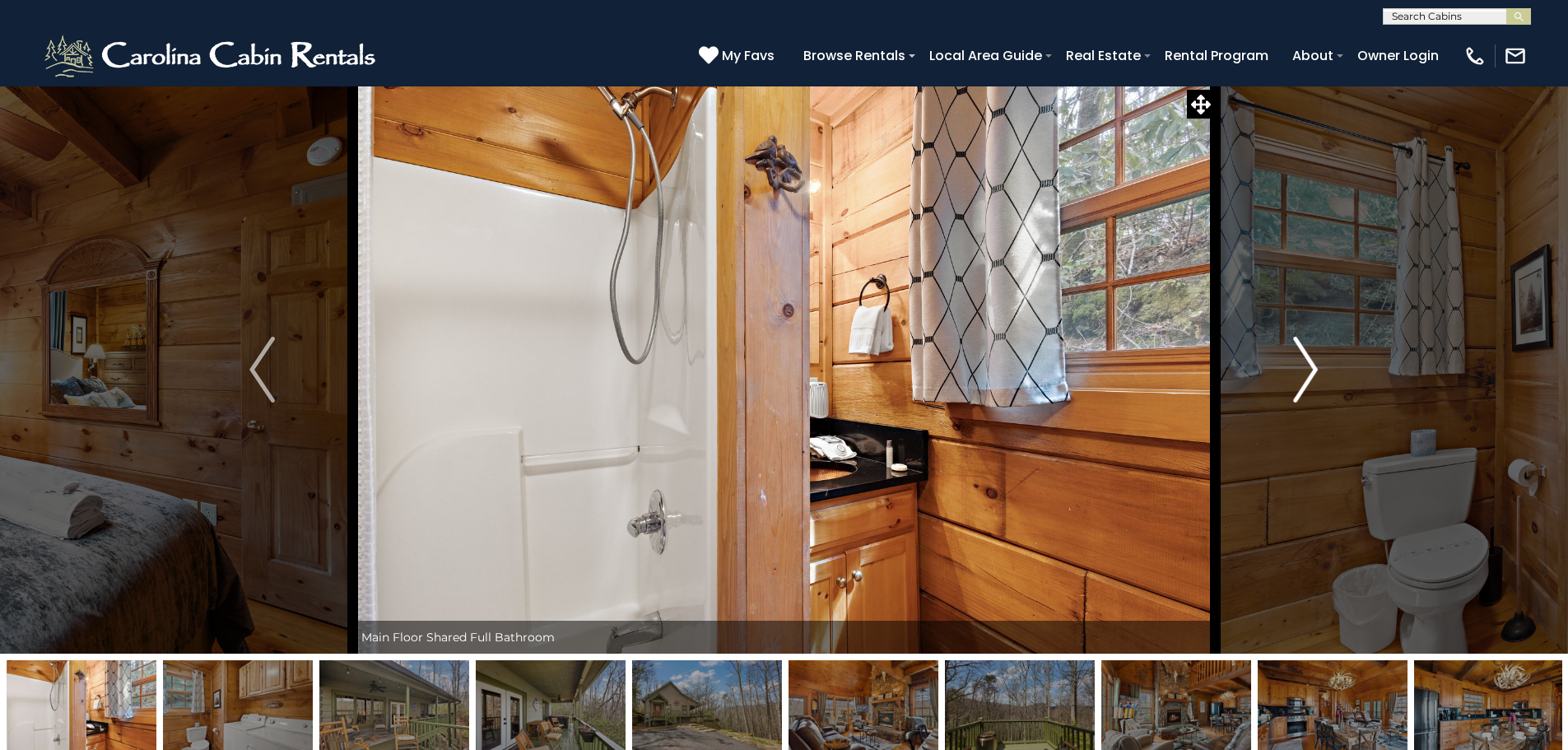
click at [1318, 362] on img "Next" at bounding box center [1306, 370] width 25 height 66
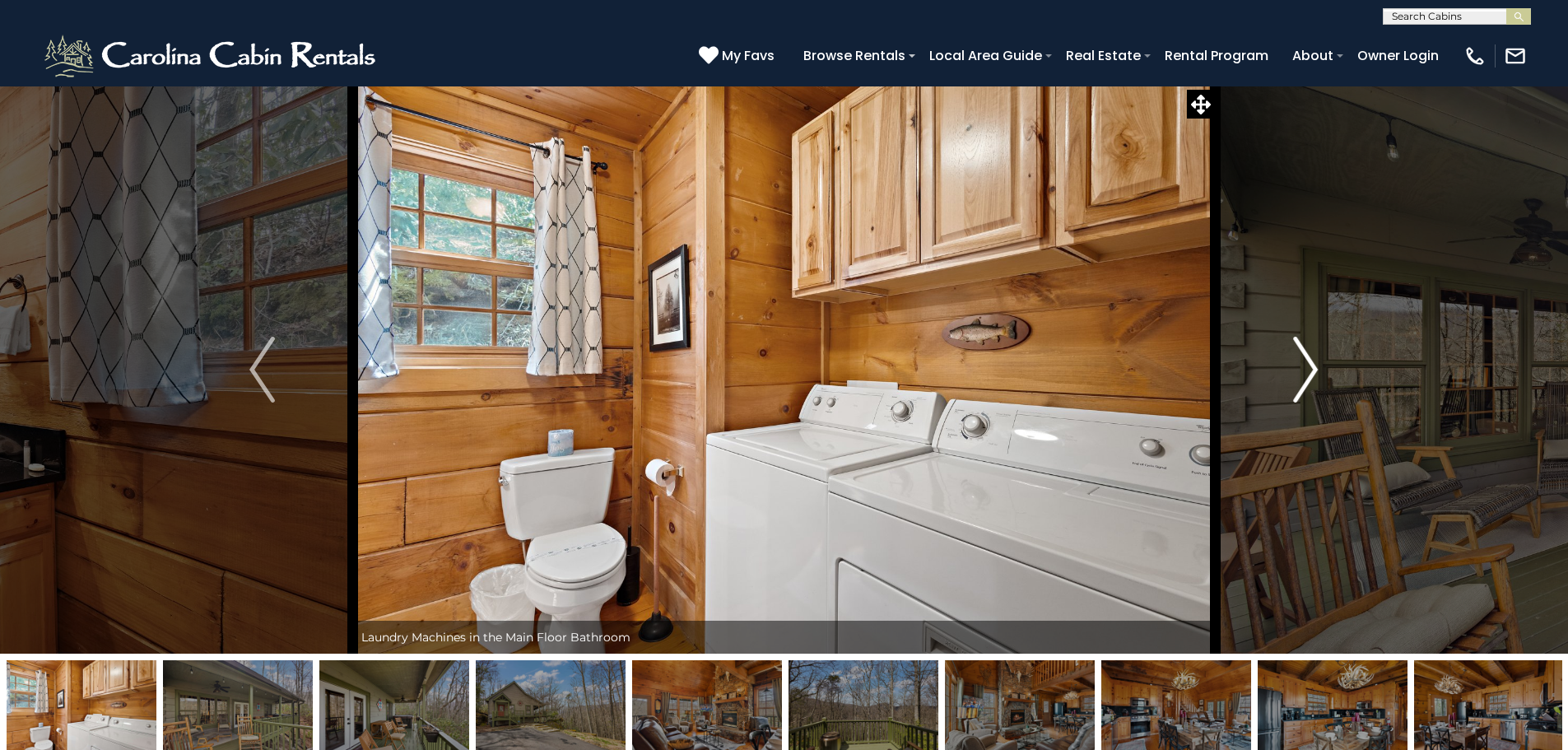
click at [1318, 362] on img "Next" at bounding box center [1306, 370] width 25 height 66
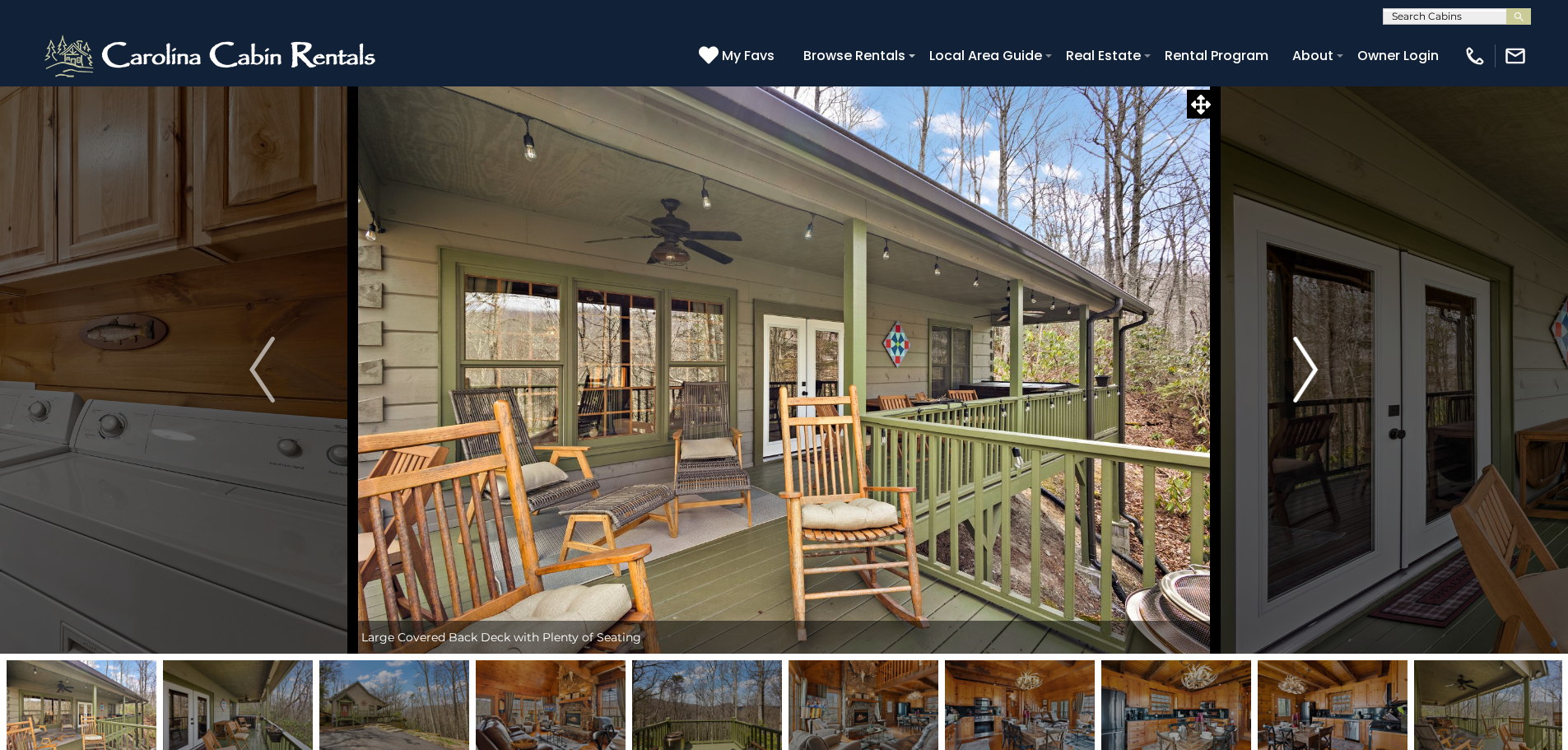
click at [1295, 378] on img "Next" at bounding box center [1306, 370] width 25 height 66
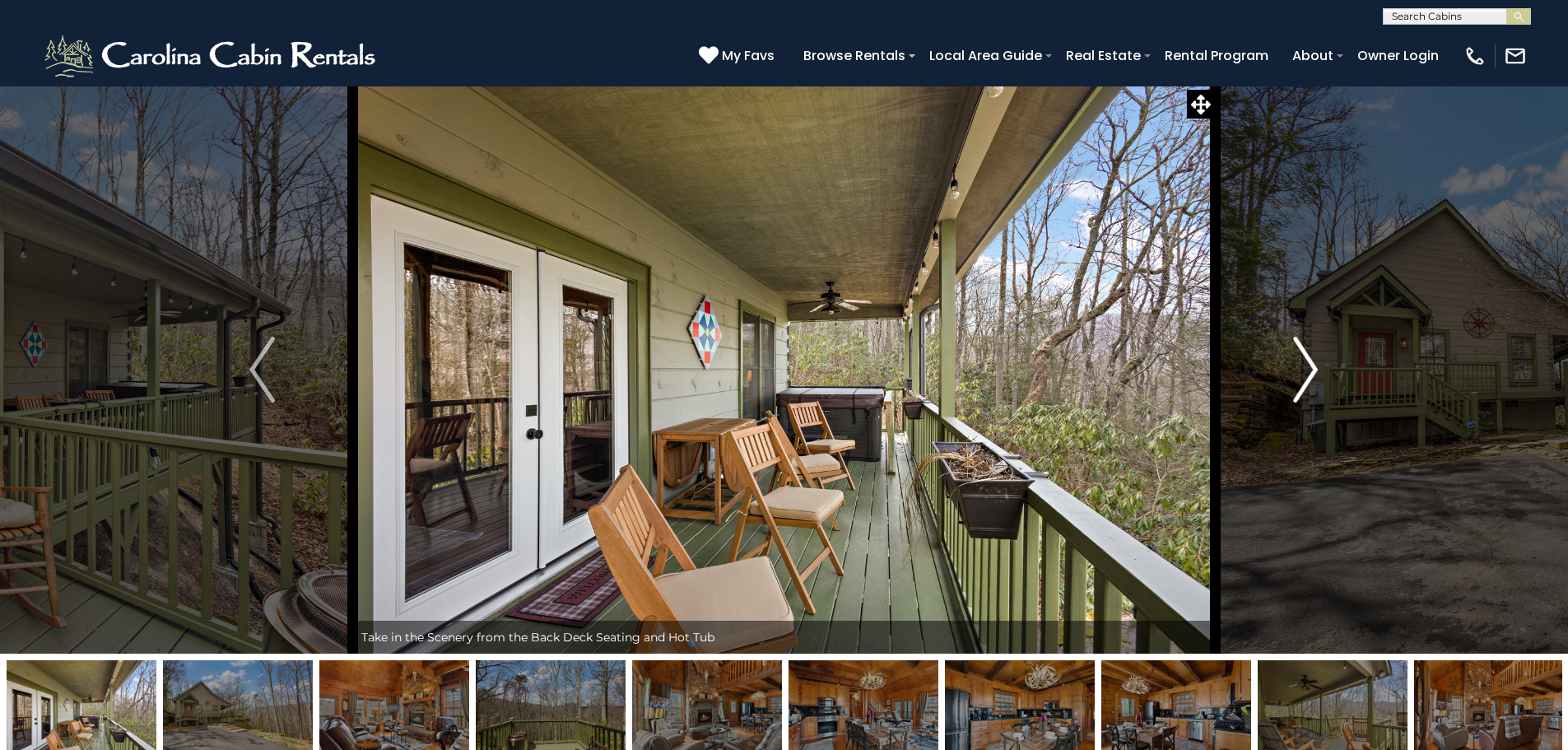
click at [1295, 378] on img "Next" at bounding box center [1306, 370] width 25 height 66
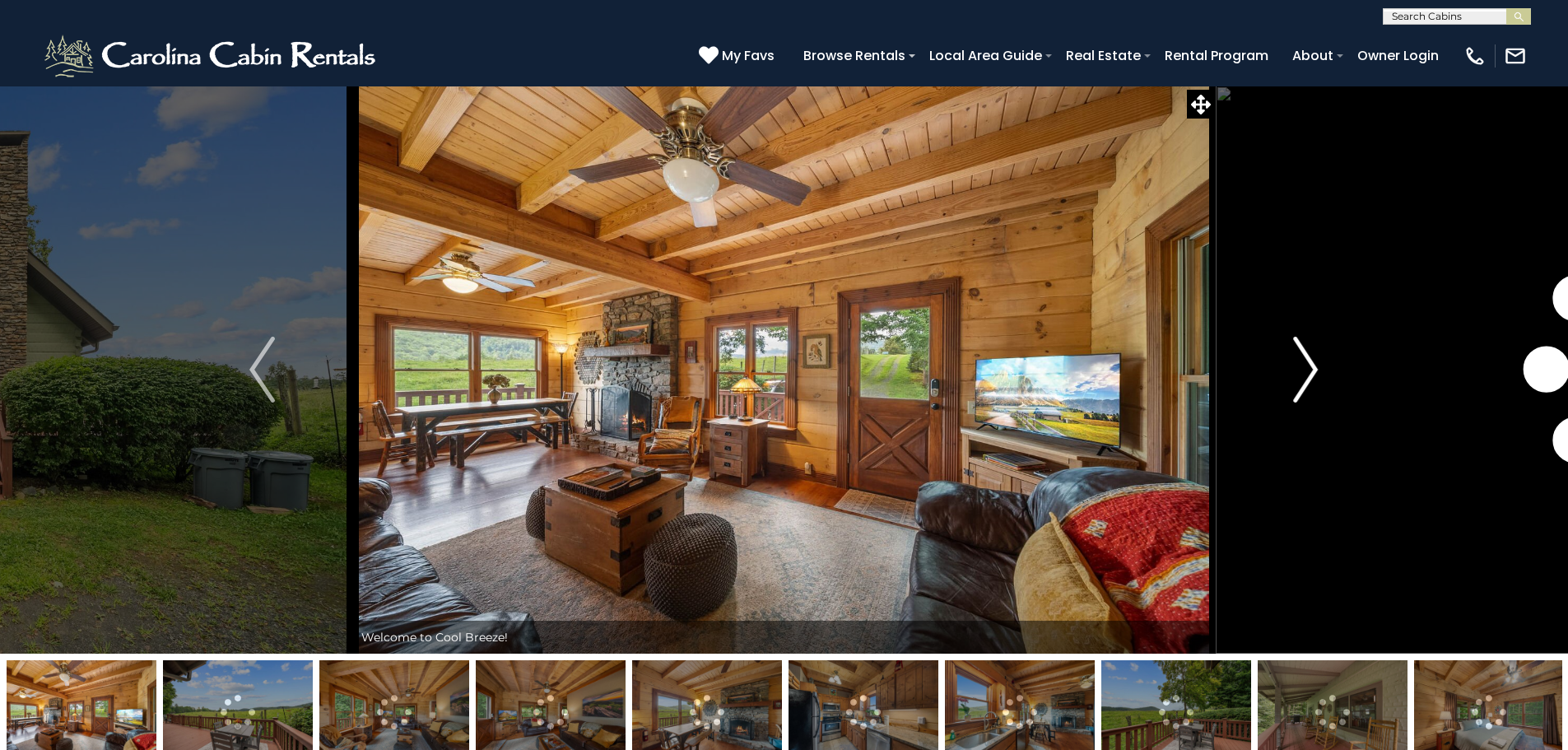
click at [1310, 370] on img "Next" at bounding box center [1306, 370] width 25 height 66
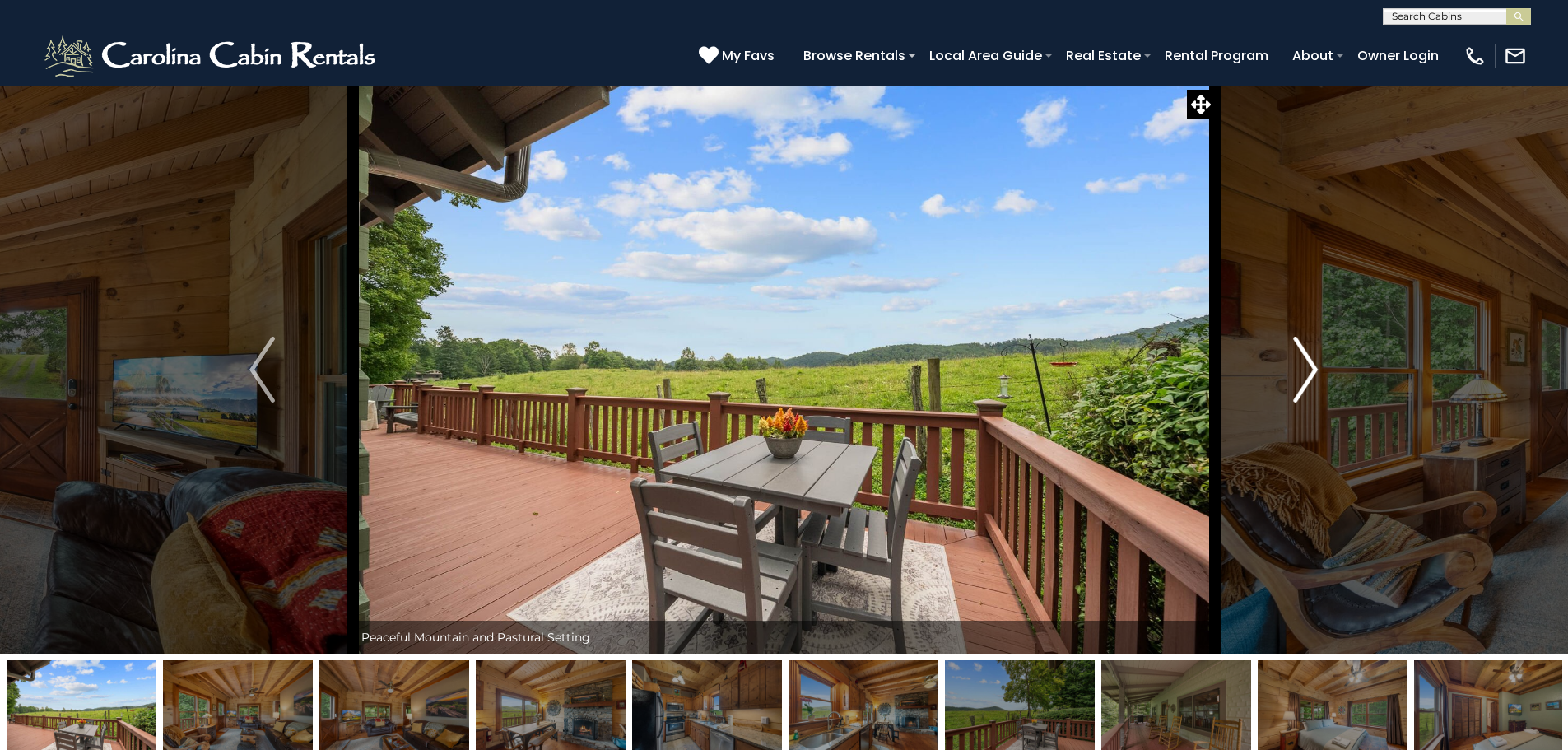
click at [1310, 370] on img "Next" at bounding box center [1306, 370] width 25 height 66
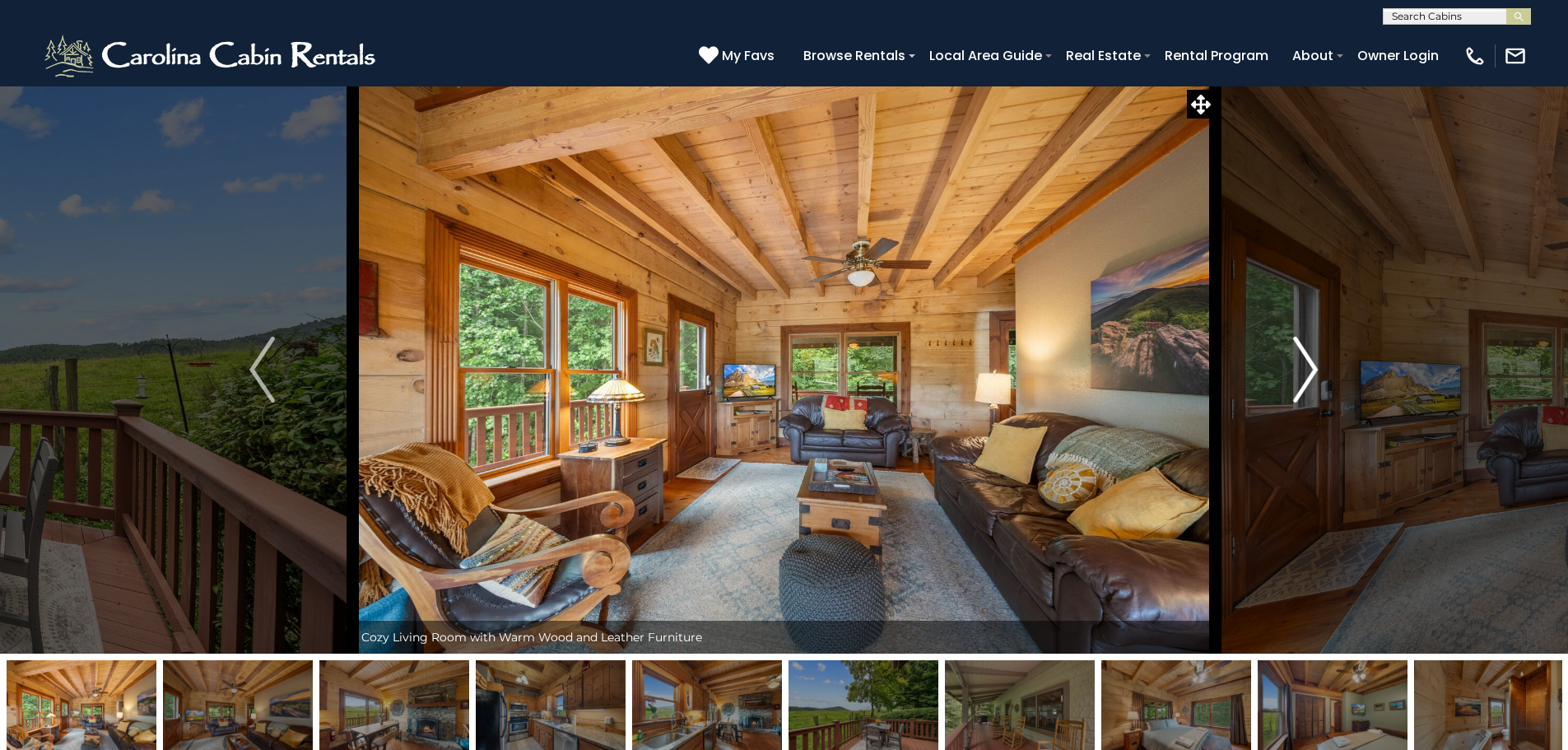
click at [1310, 370] on img "Next" at bounding box center [1306, 370] width 25 height 66
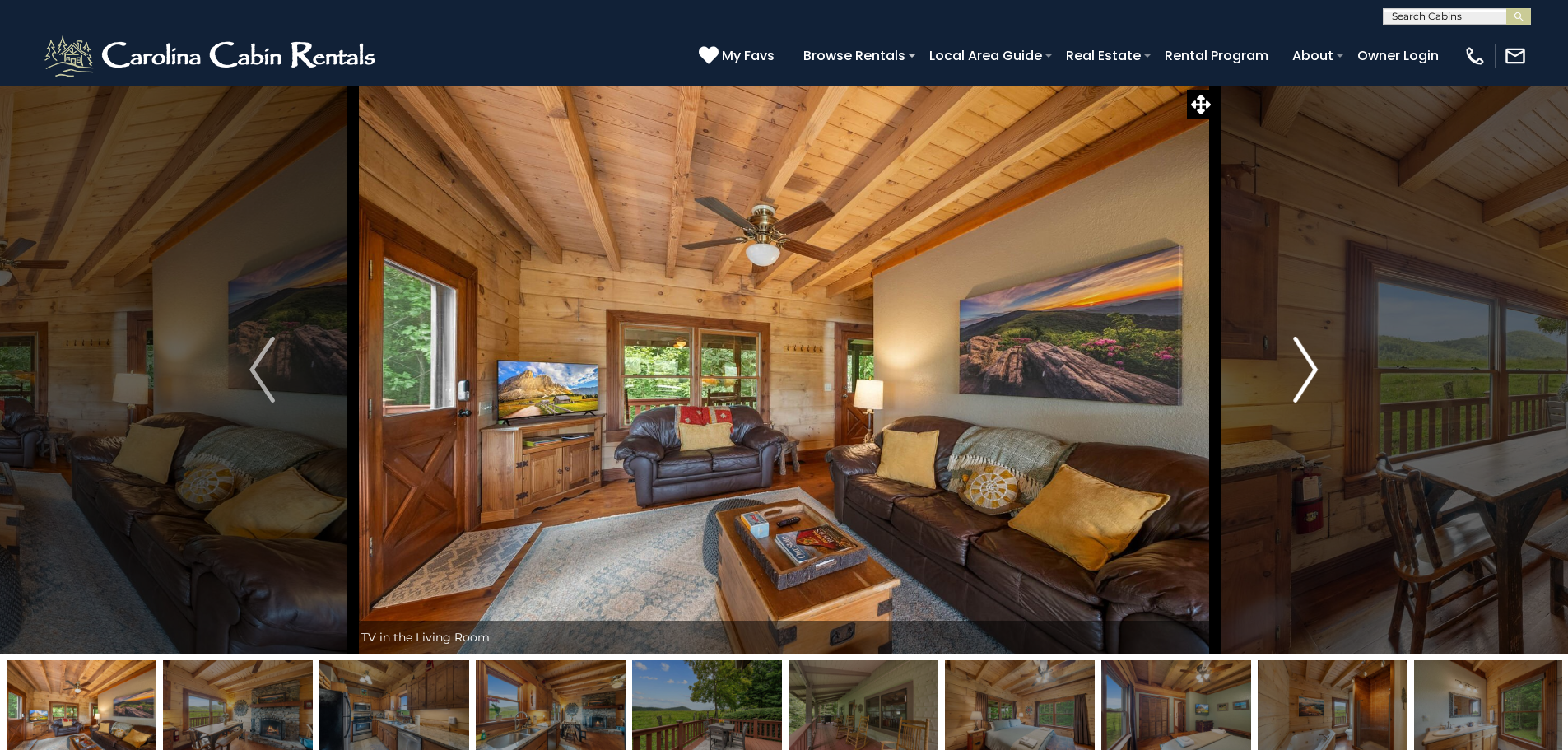
click at [1310, 370] on img "Next" at bounding box center [1306, 370] width 25 height 66
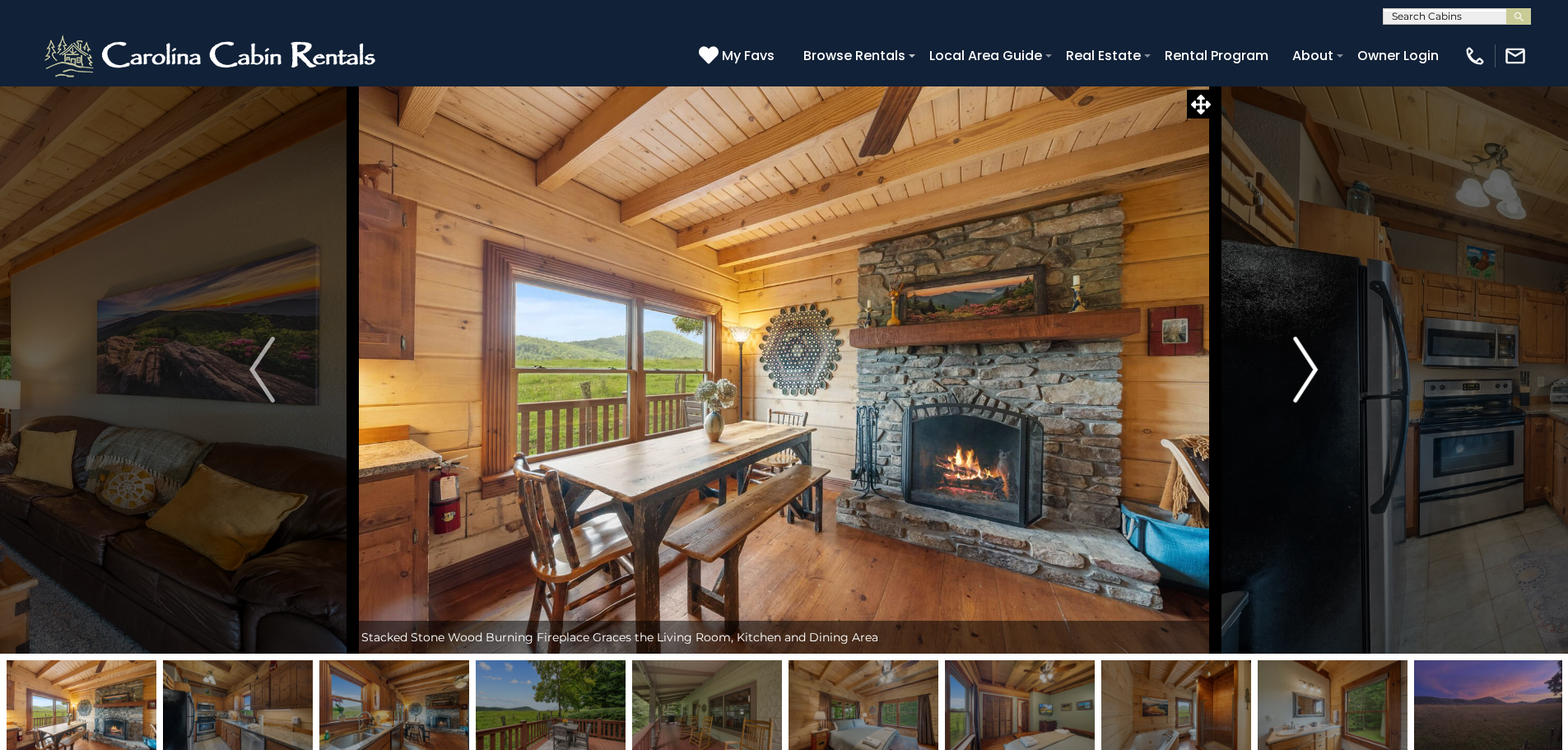
click at [1310, 370] on img "Next" at bounding box center [1306, 370] width 25 height 66
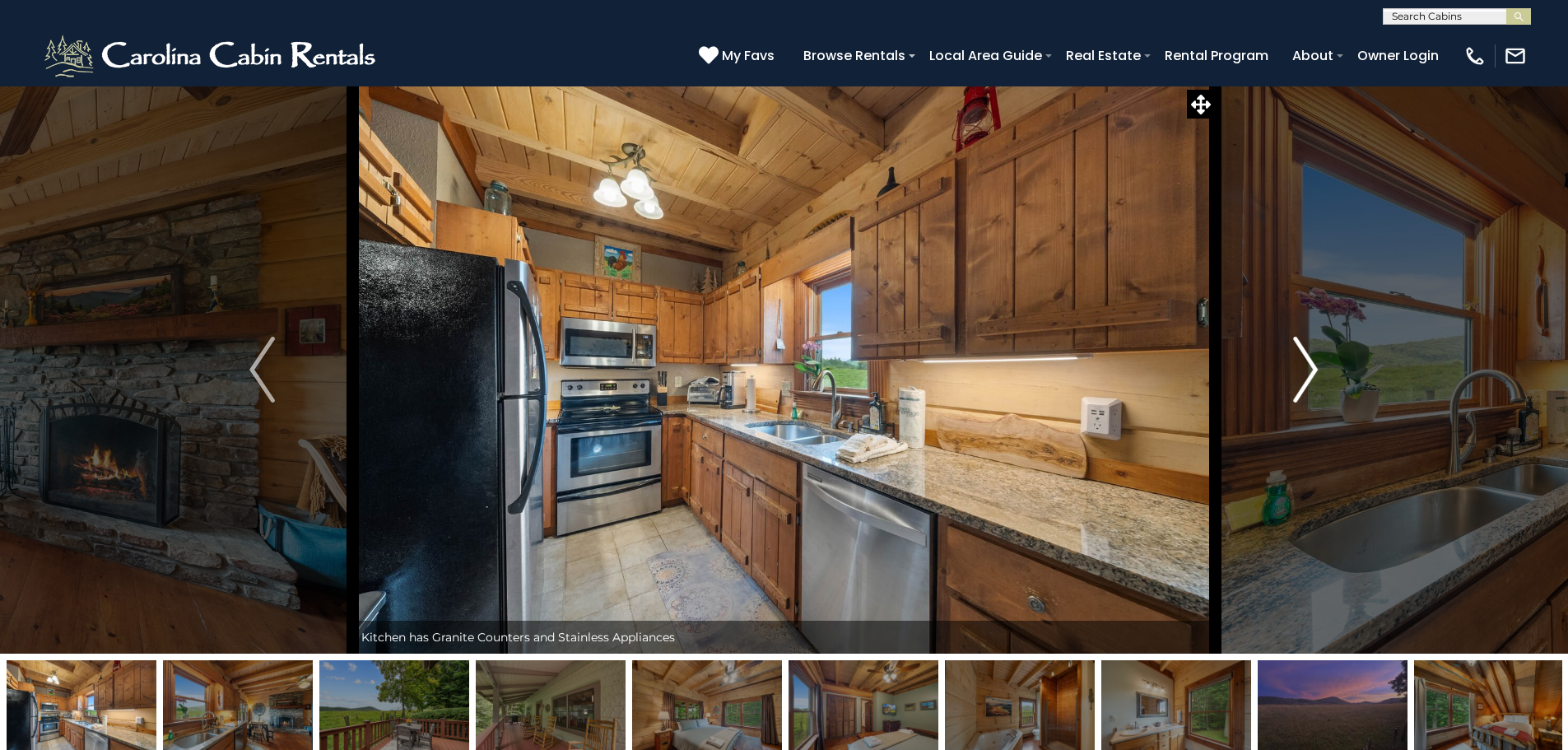
click at [1310, 370] on img "Next" at bounding box center [1306, 370] width 25 height 66
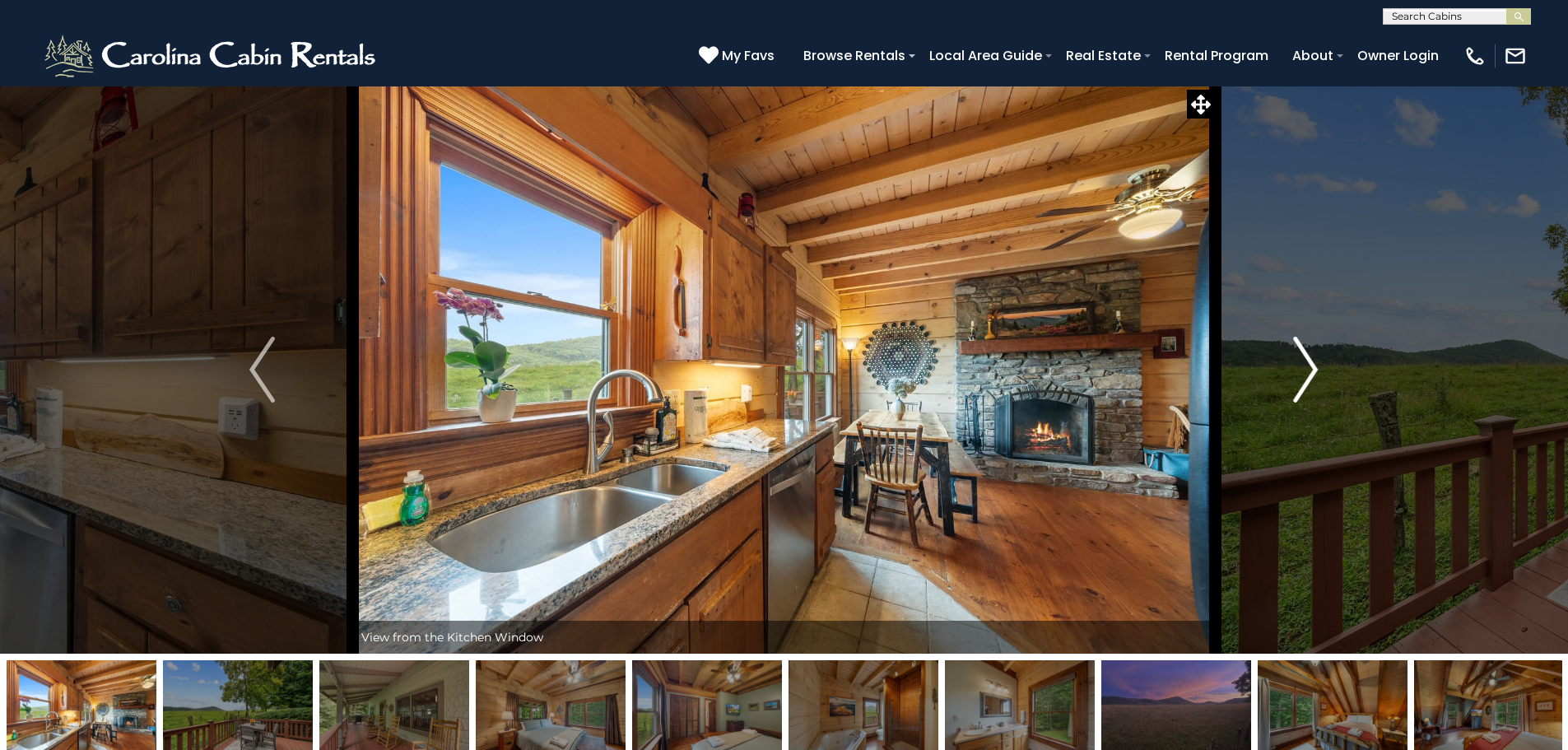
click at [1310, 370] on img "Next" at bounding box center [1306, 370] width 25 height 66
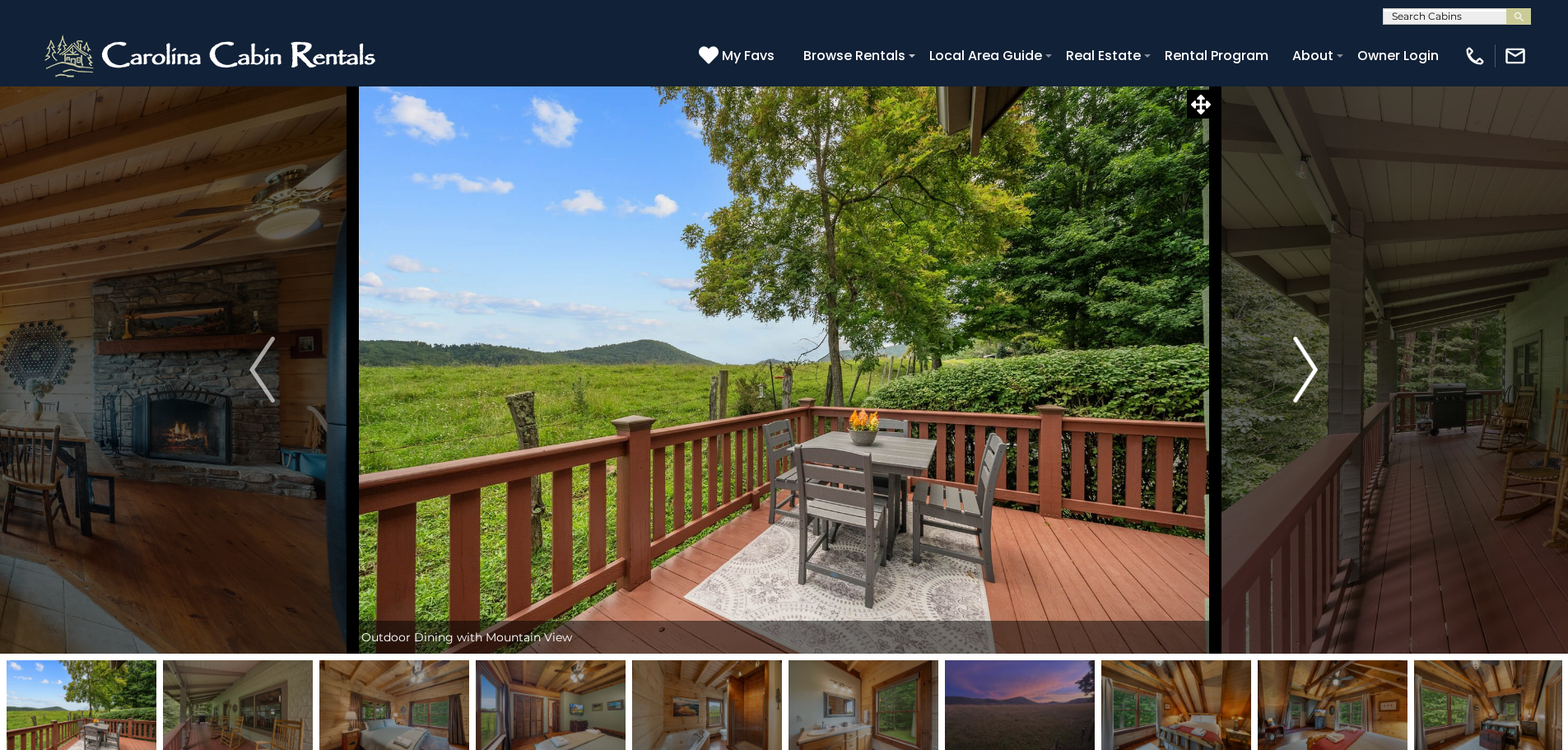
click at [1310, 370] on img "Next" at bounding box center [1306, 370] width 25 height 66
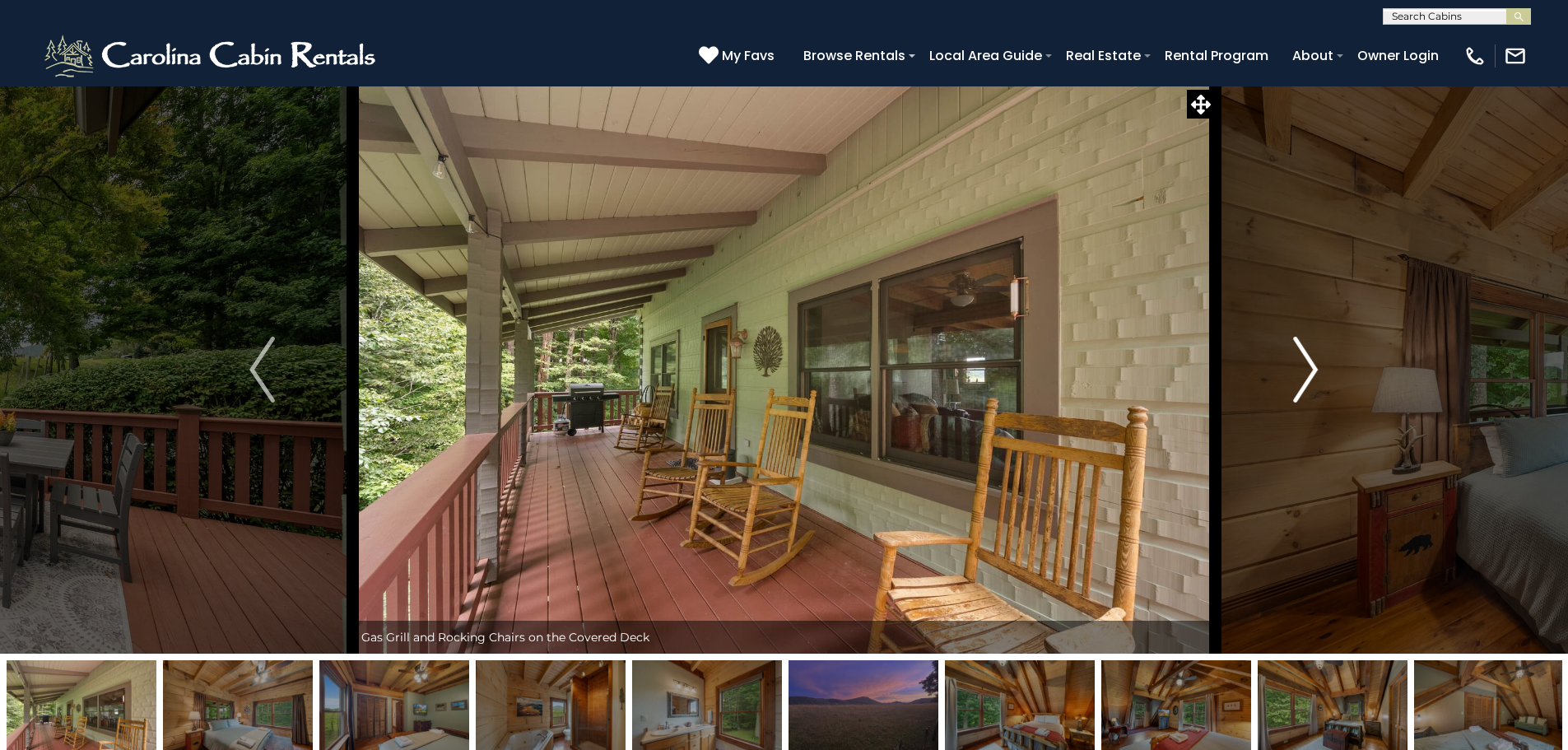
click at [1310, 370] on img "Next" at bounding box center [1306, 370] width 25 height 66
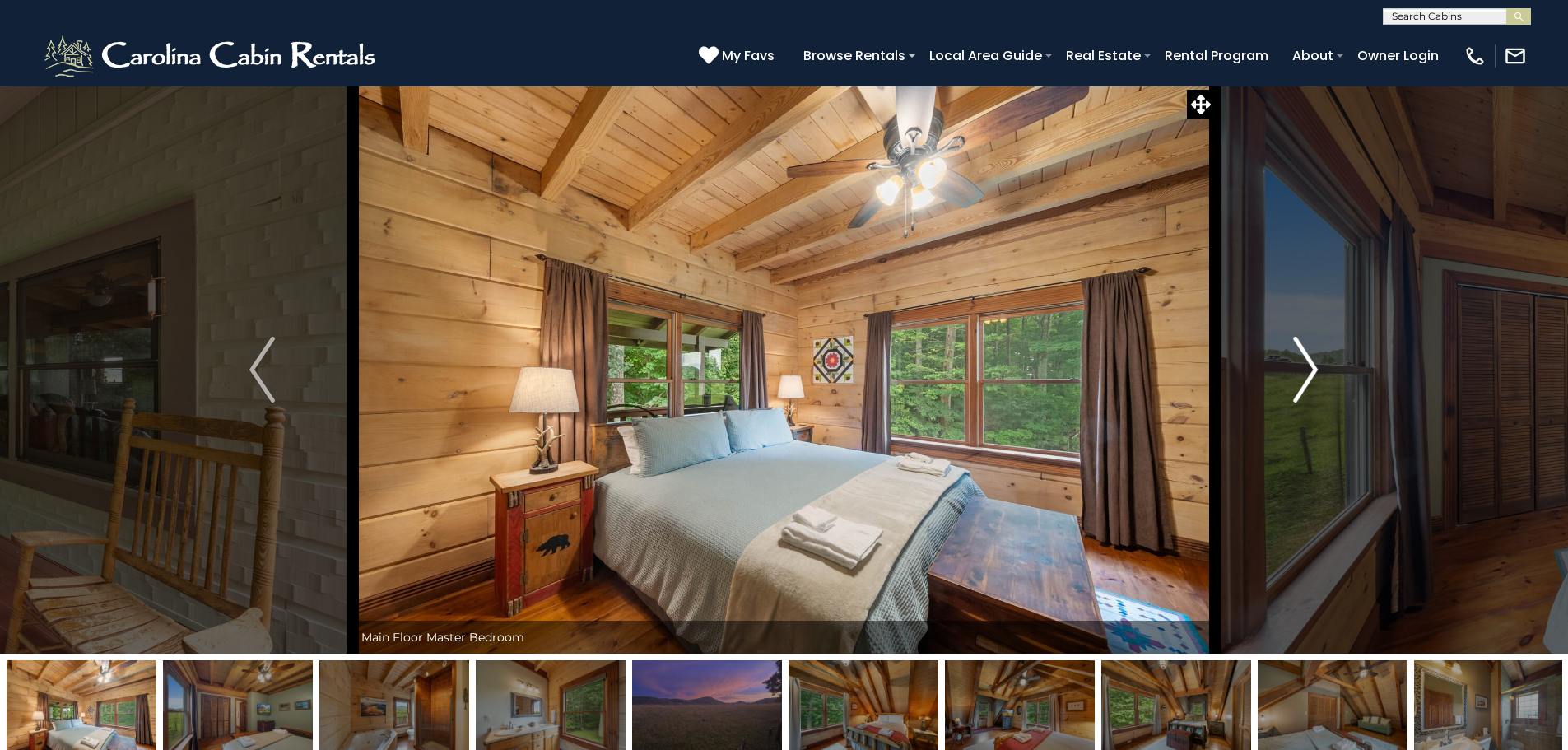
click at [1310, 370] on img "Next" at bounding box center [1306, 370] width 25 height 66
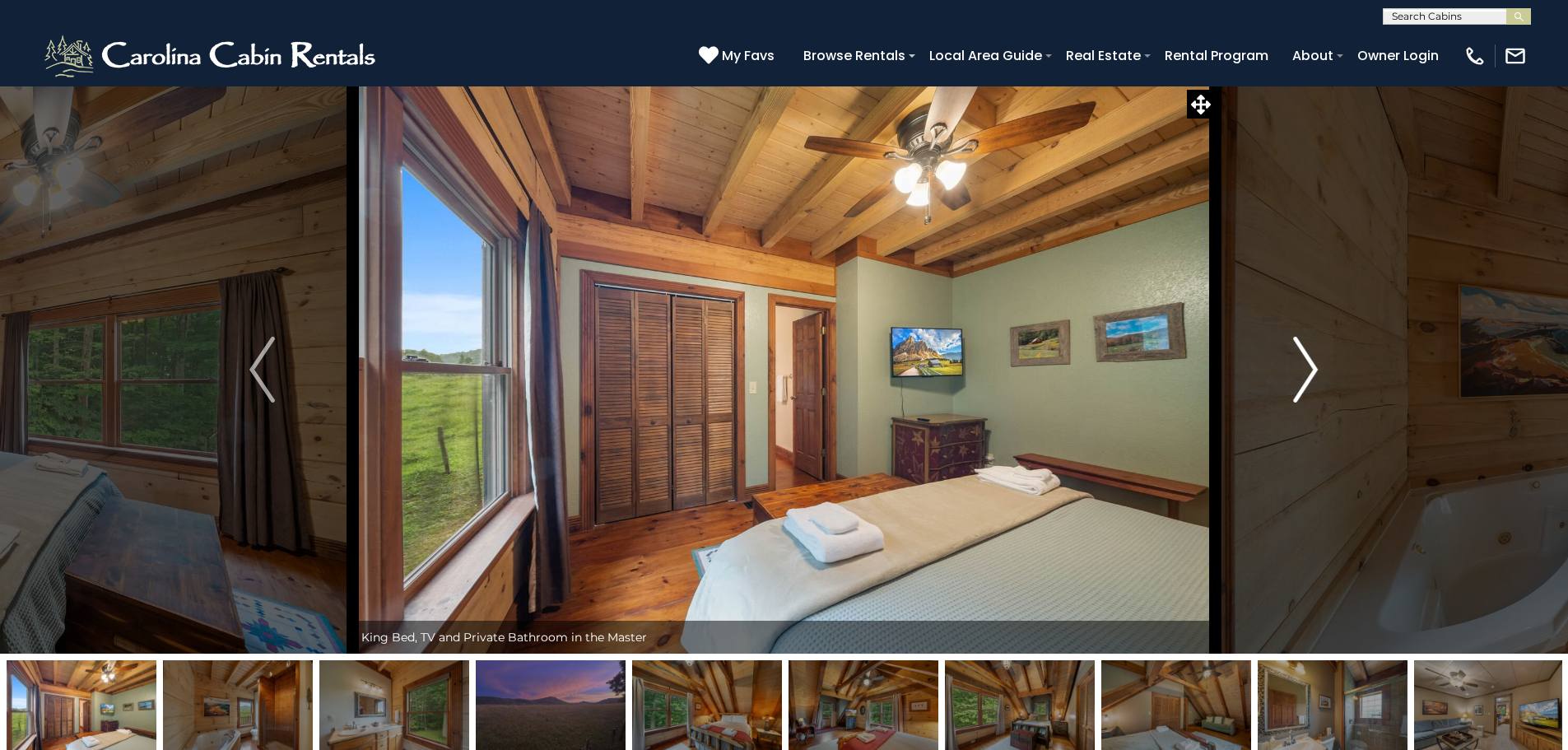
click at [1310, 370] on img "Next" at bounding box center [1306, 370] width 25 height 66
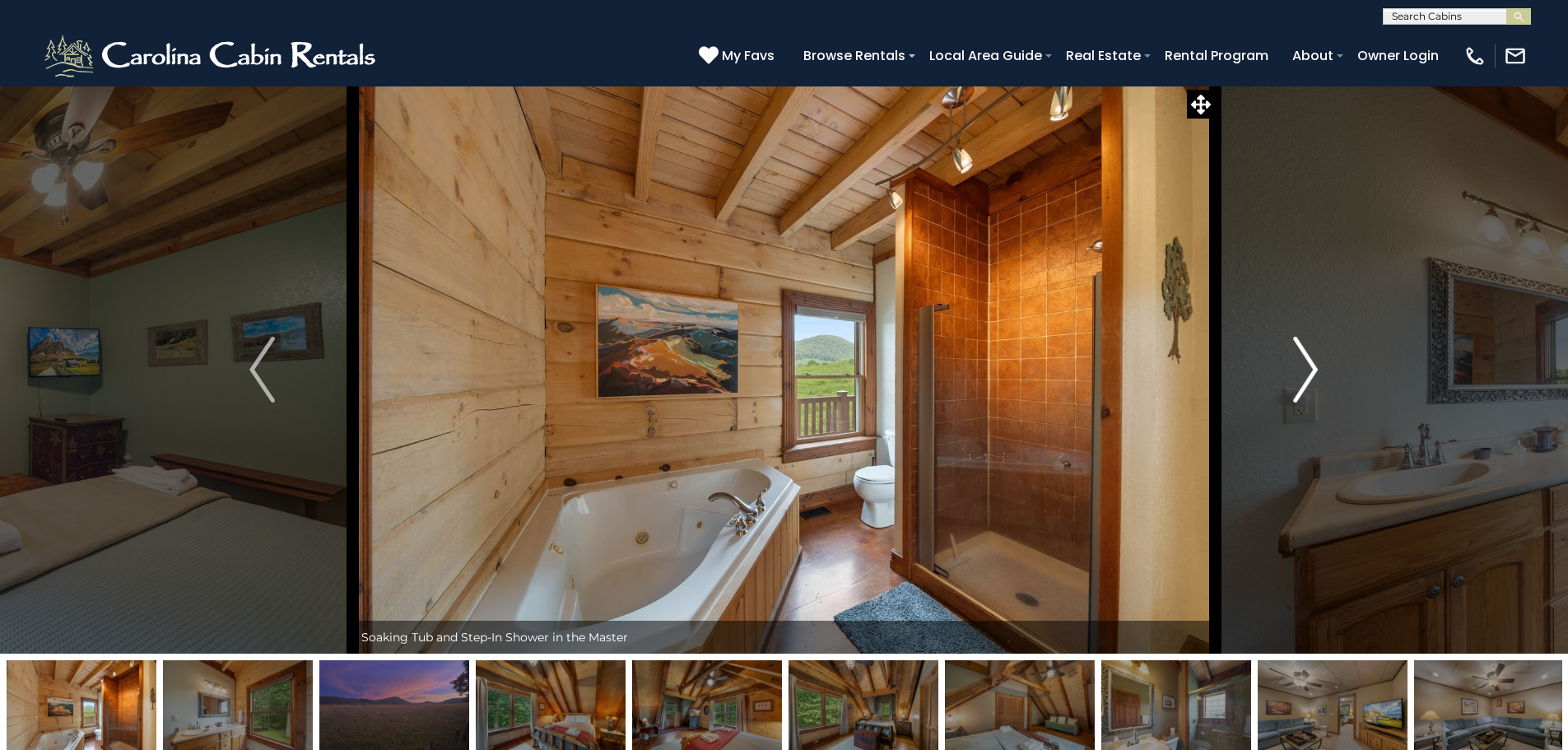
click at [1310, 370] on img "Next" at bounding box center [1306, 370] width 25 height 66
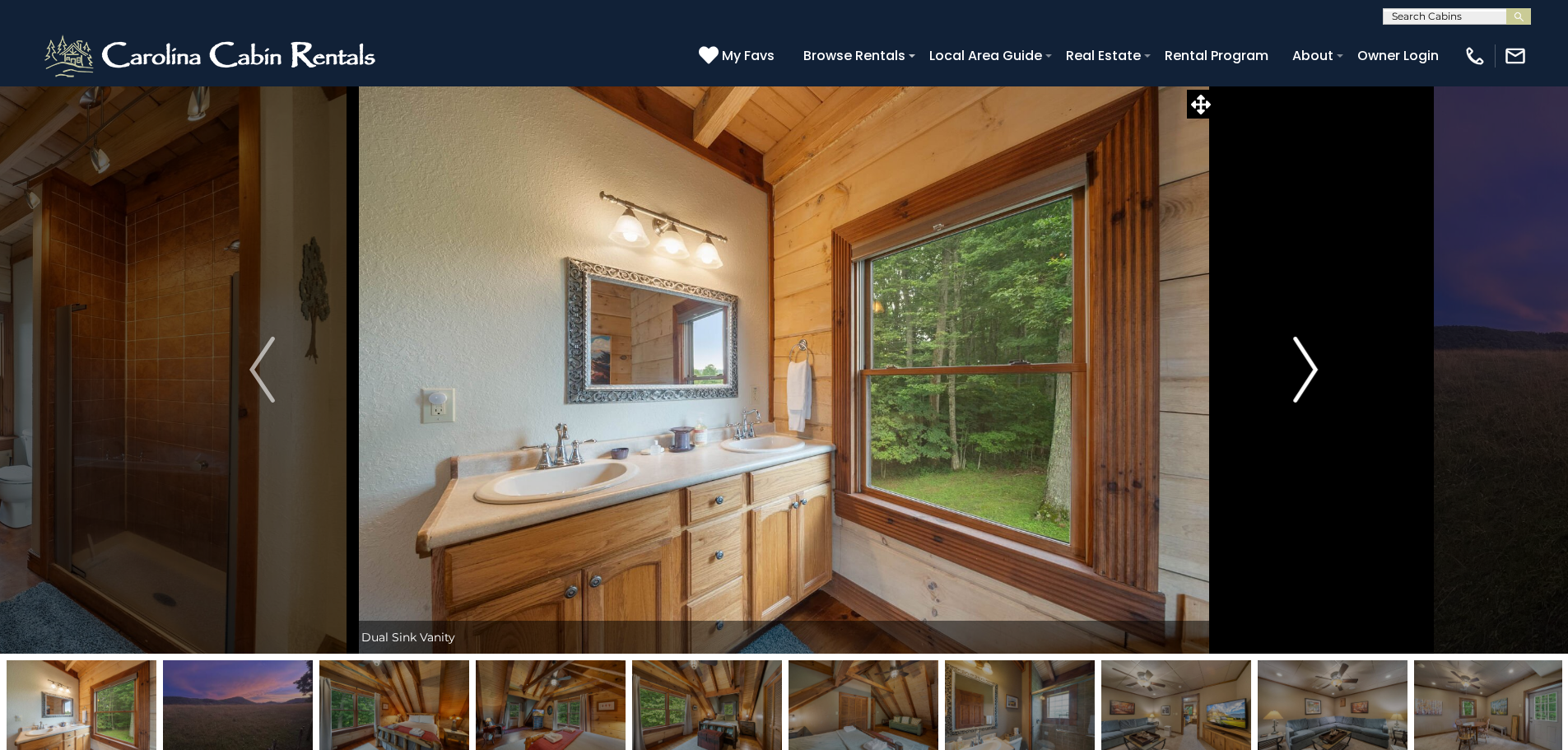
click at [1310, 370] on img "Next" at bounding box center [1306, 370] width 25 height 66
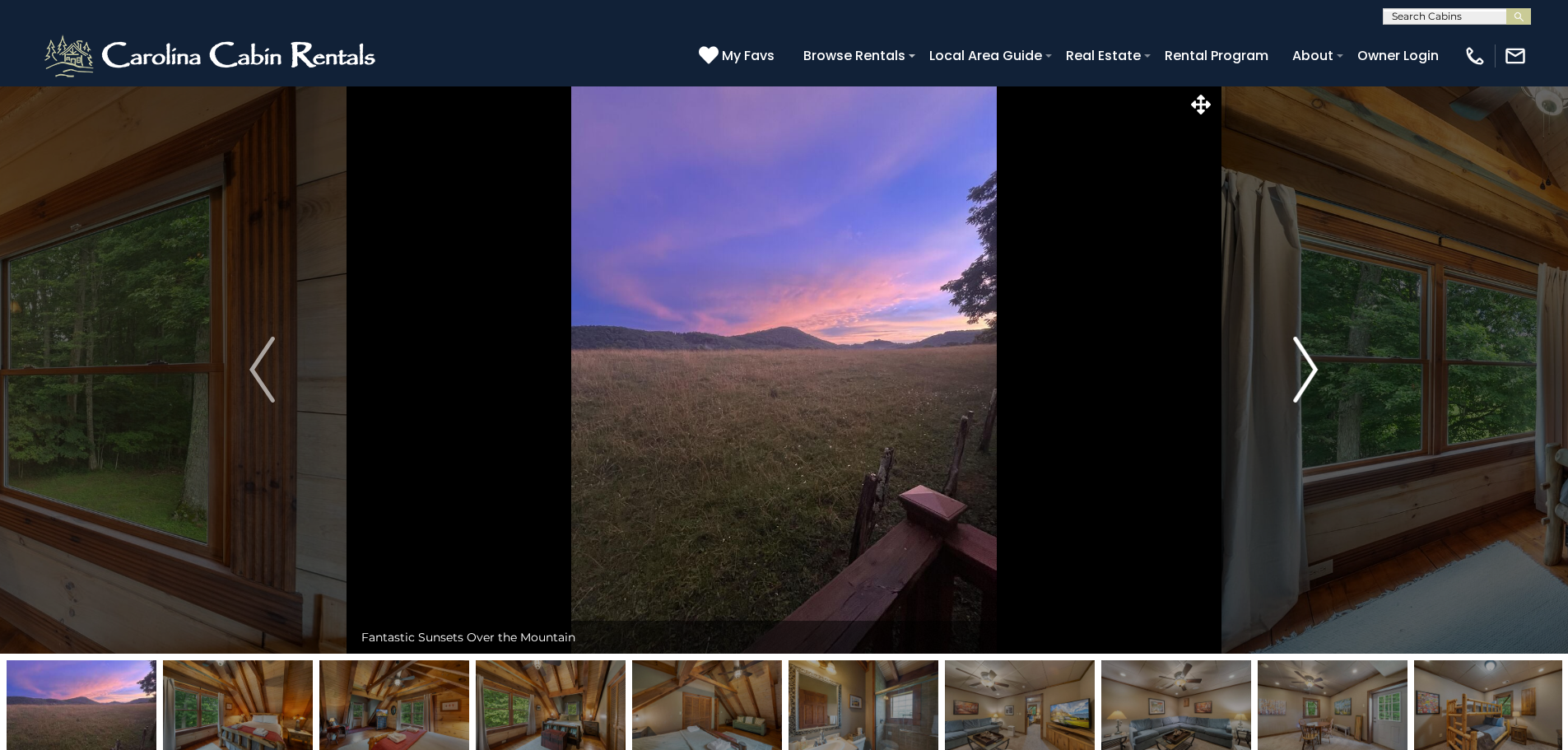
click at [1310, 370] on img "Next" at bounding box center [1306, 370] width 25 height 66
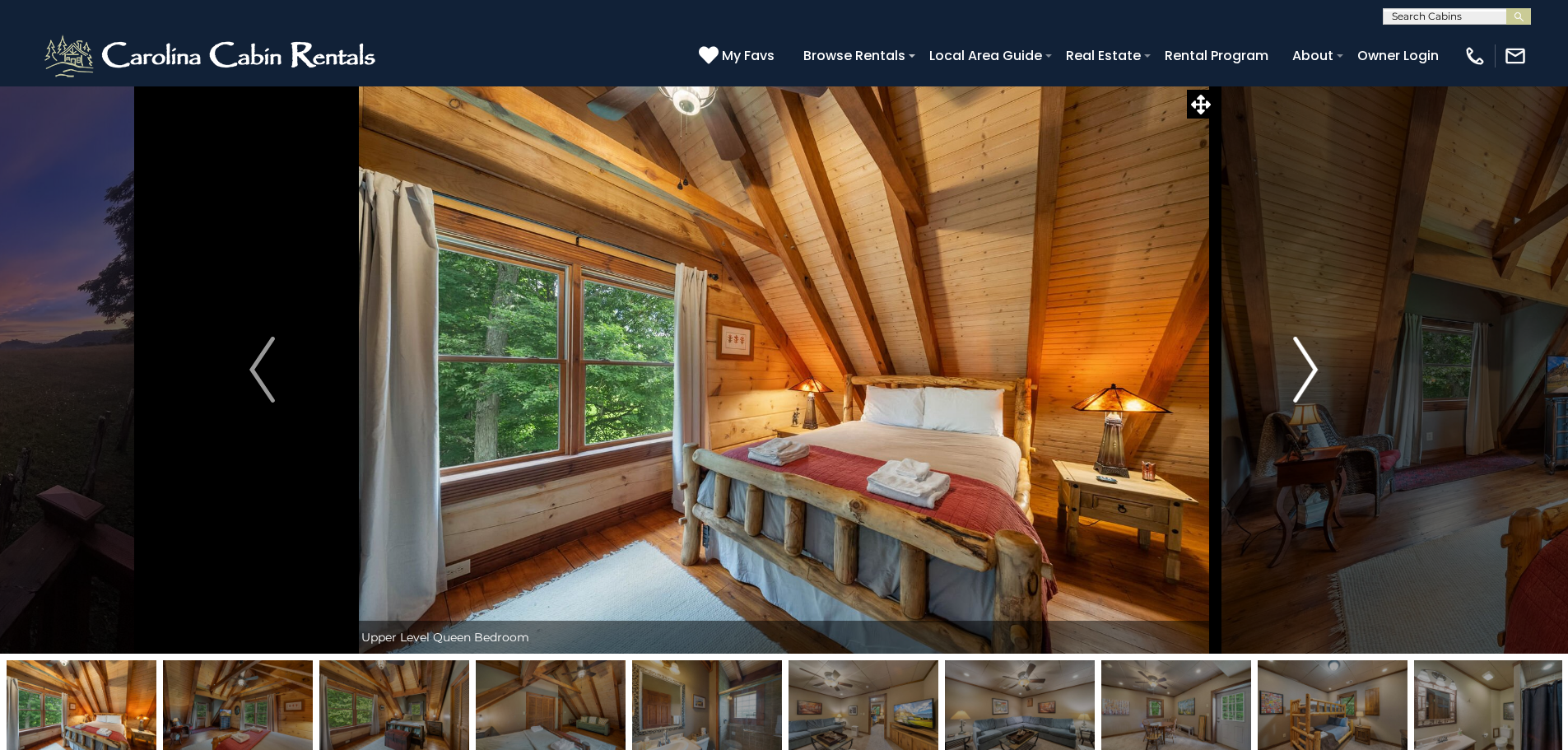
click at [1310, 370] on img "Next" at bounding box center [1306, 370] width 25 height 66
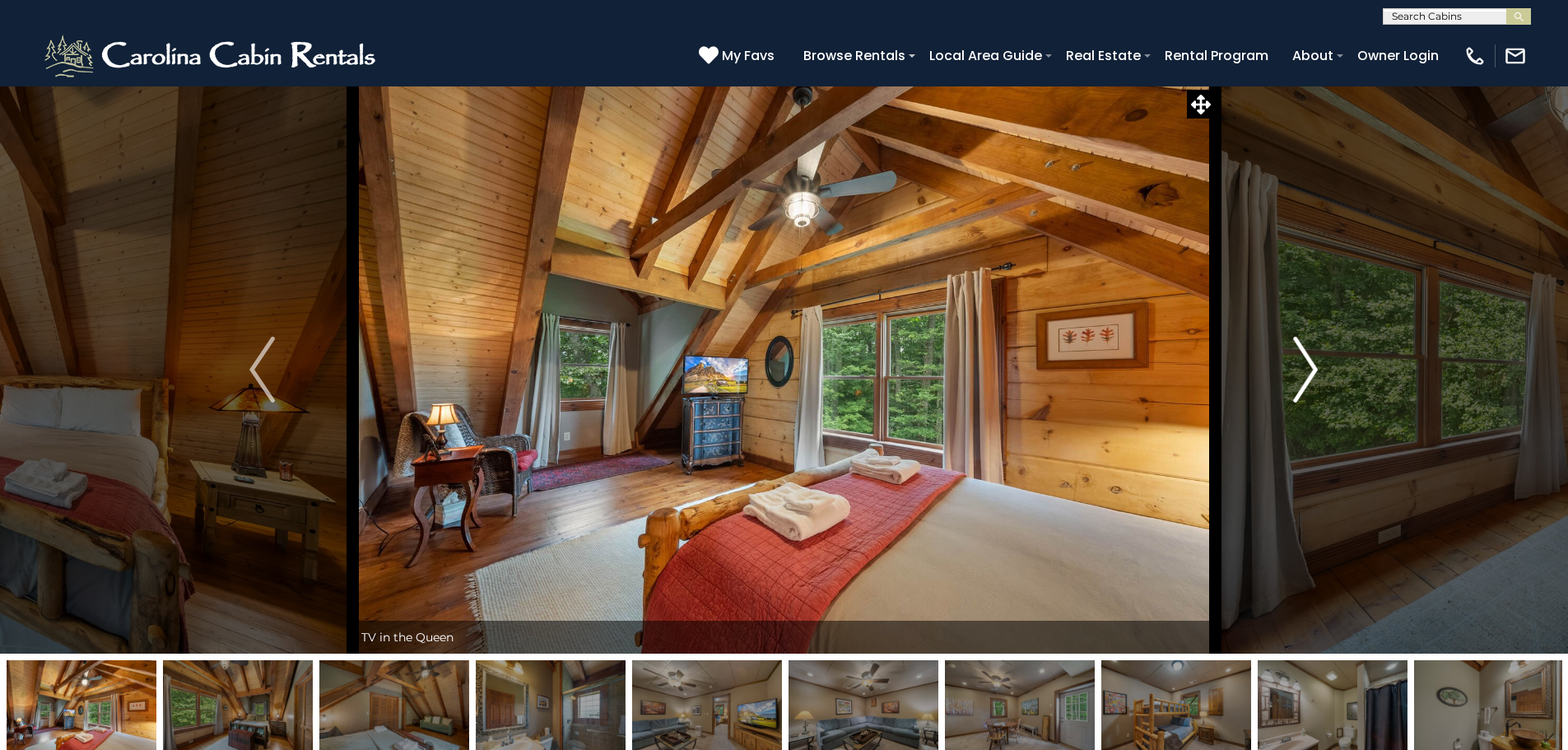
click at [1310, 370] on img "Next" at bounding box center [1306, 370] width 25 height 66
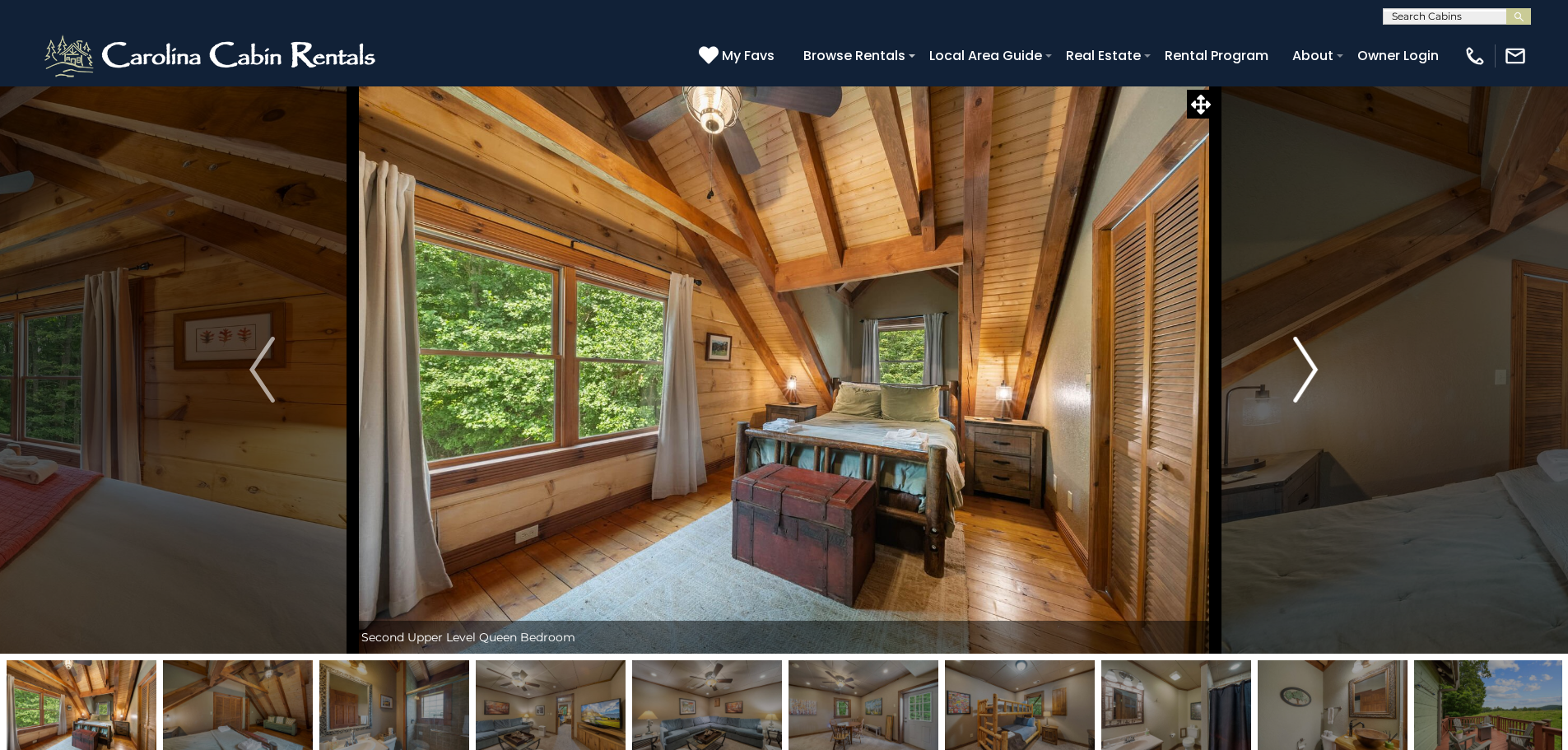
click at [1310, 370] on img "Next" at bounding box center [1306, 370] width 25 height 66
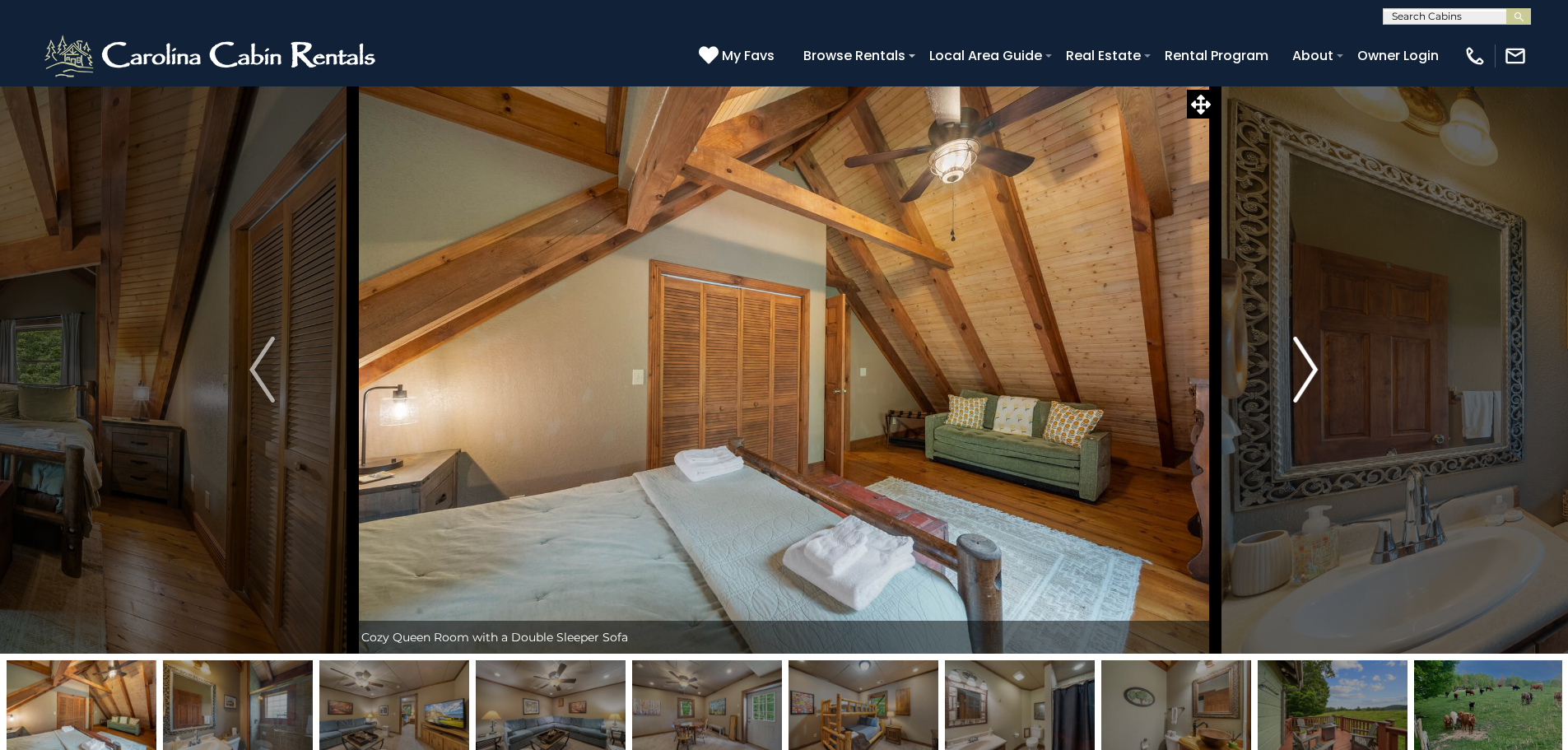
click at [1310, 370] on img "Next" at bounding box center [1306, 370] width 25 height 66
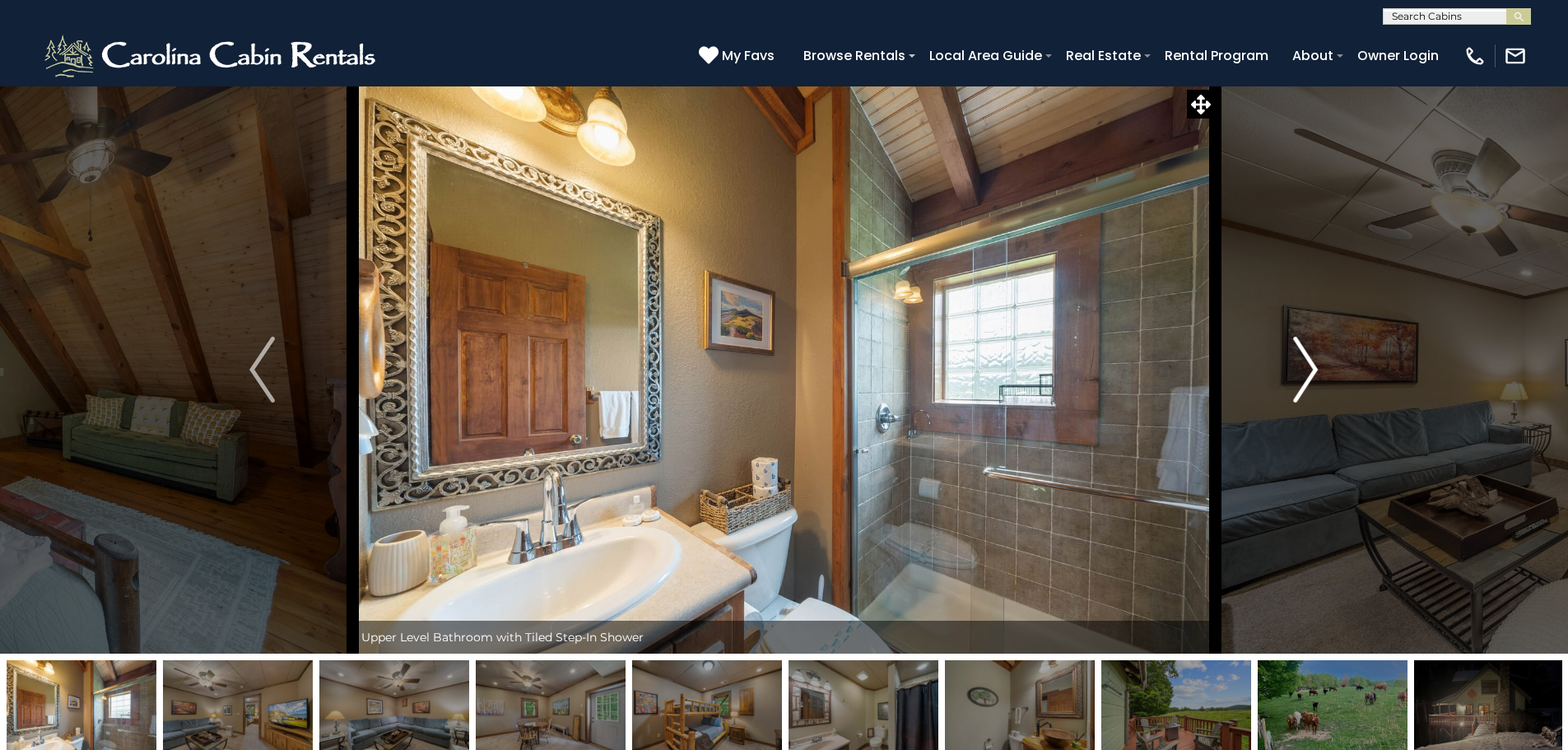
click at [1310, 370] on img "Next" at bounding box center [1306, 370] width 25 height 66
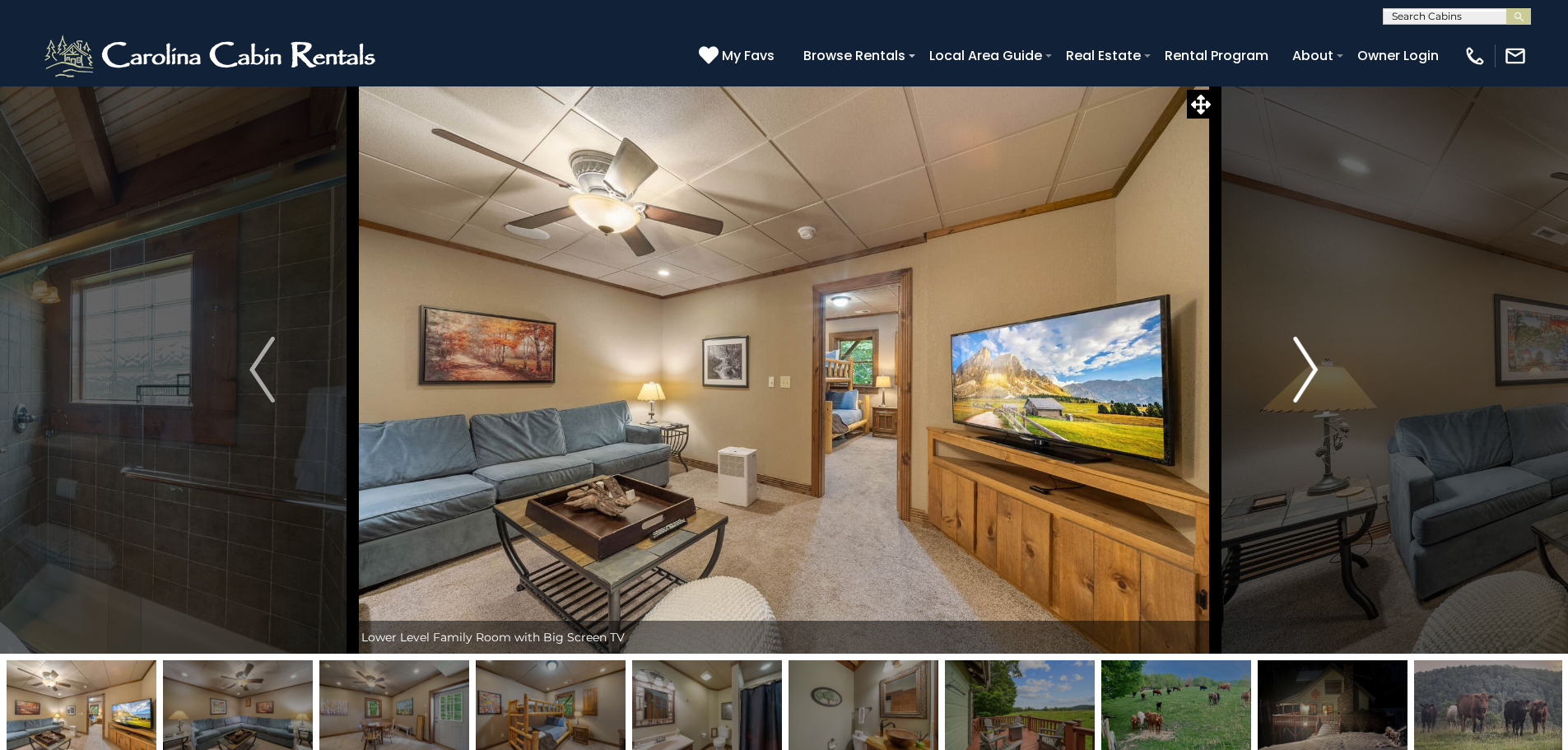
click at [1310, 370] on img "Next" at bounding box center [1306, 370] width 25 height 66
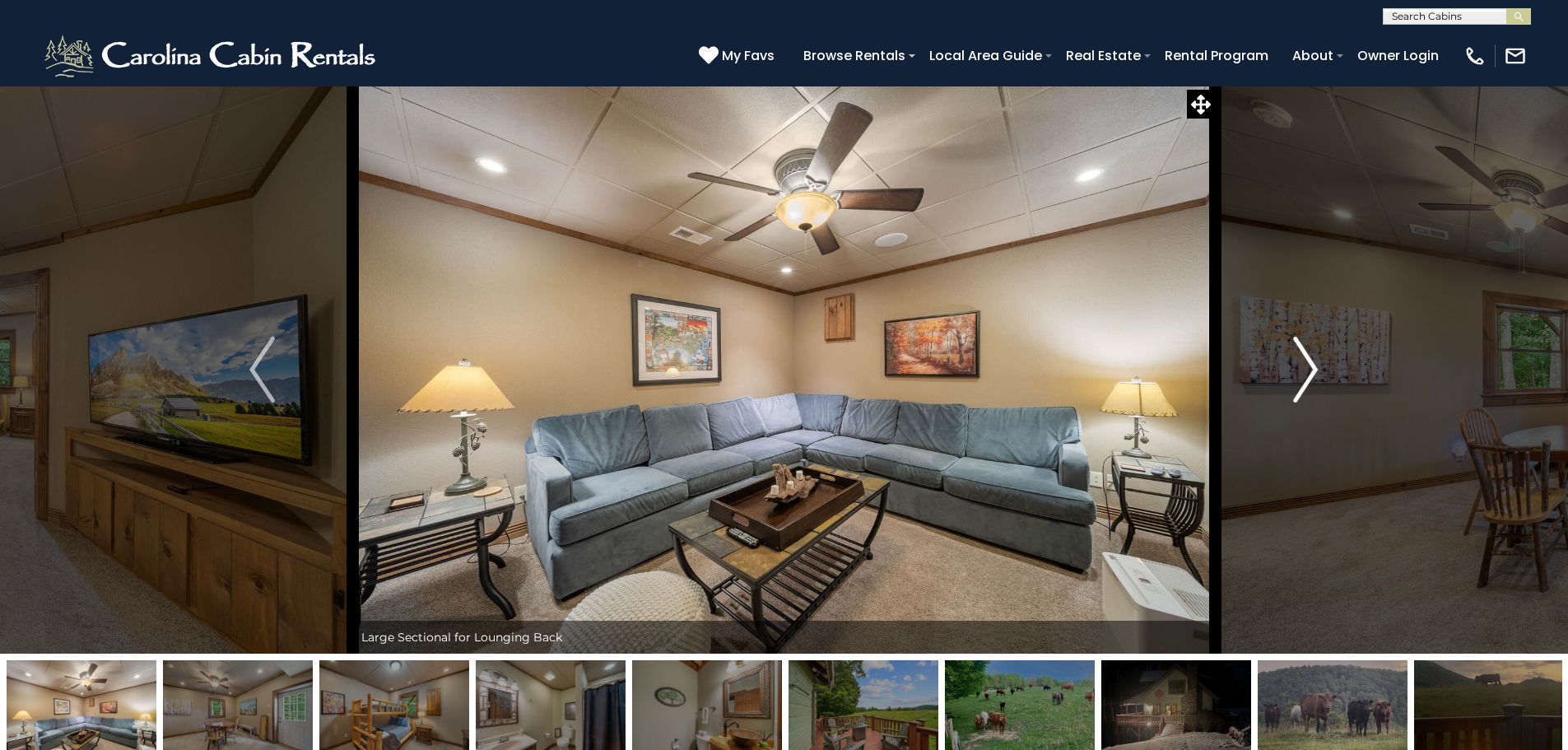
click at [1310, 370] on img "Next" at bounding box center [1306, 370] width 25 height 66
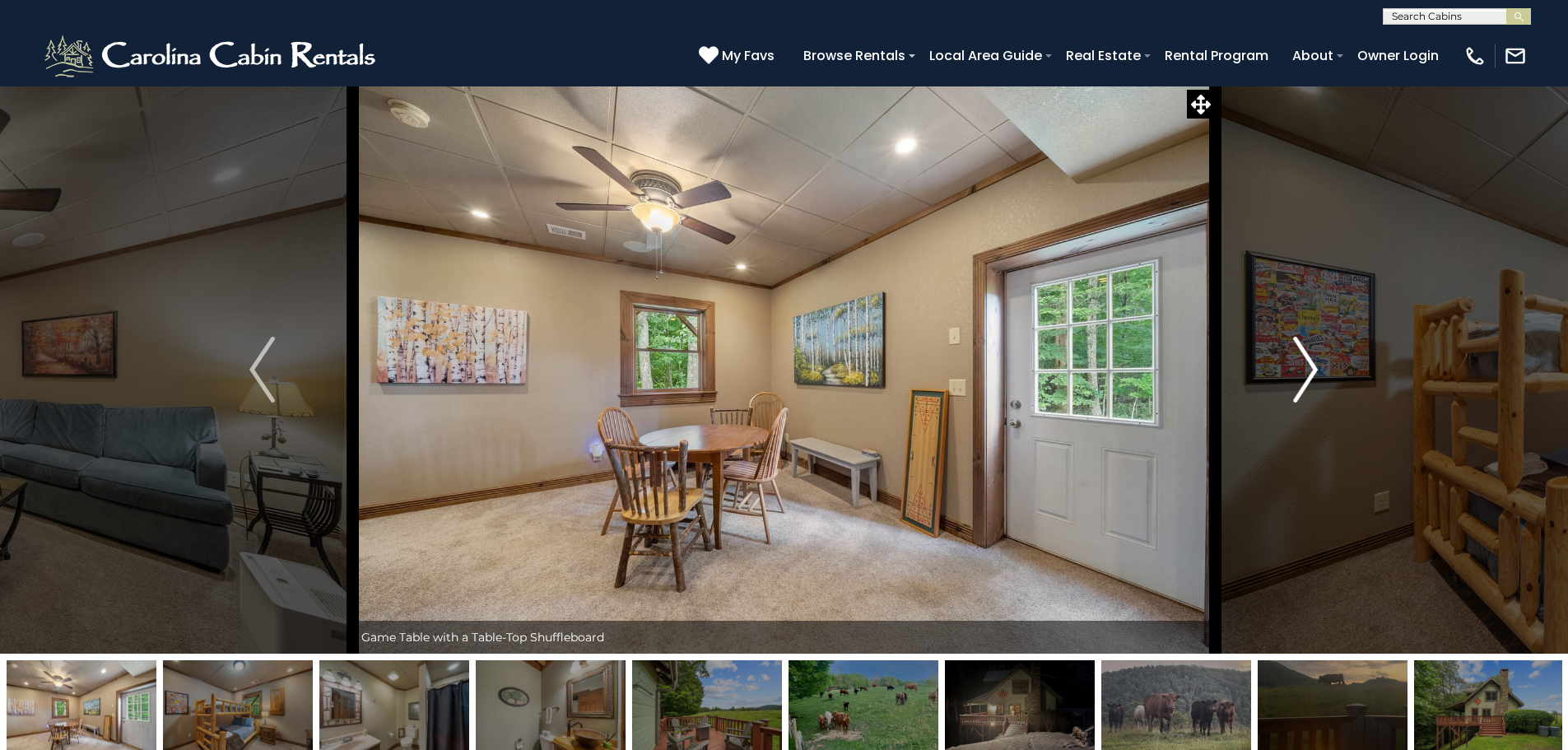
click at [1310, 370] on img "Next" at bounding box center [1306, 370] width 25 height 66
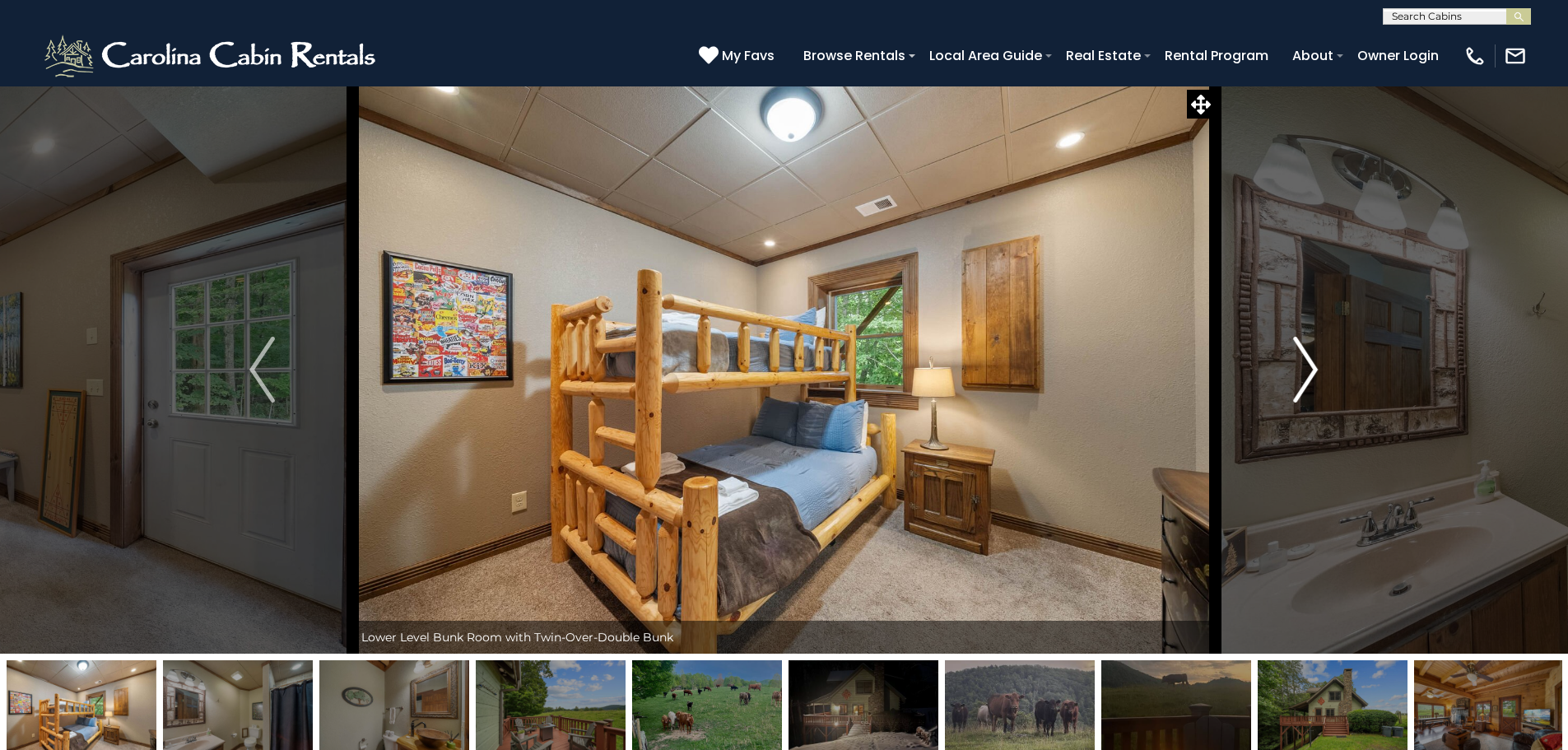
click at [1310, 370] on img "Next" at bounding box center [1306, 370] width 25 height 66
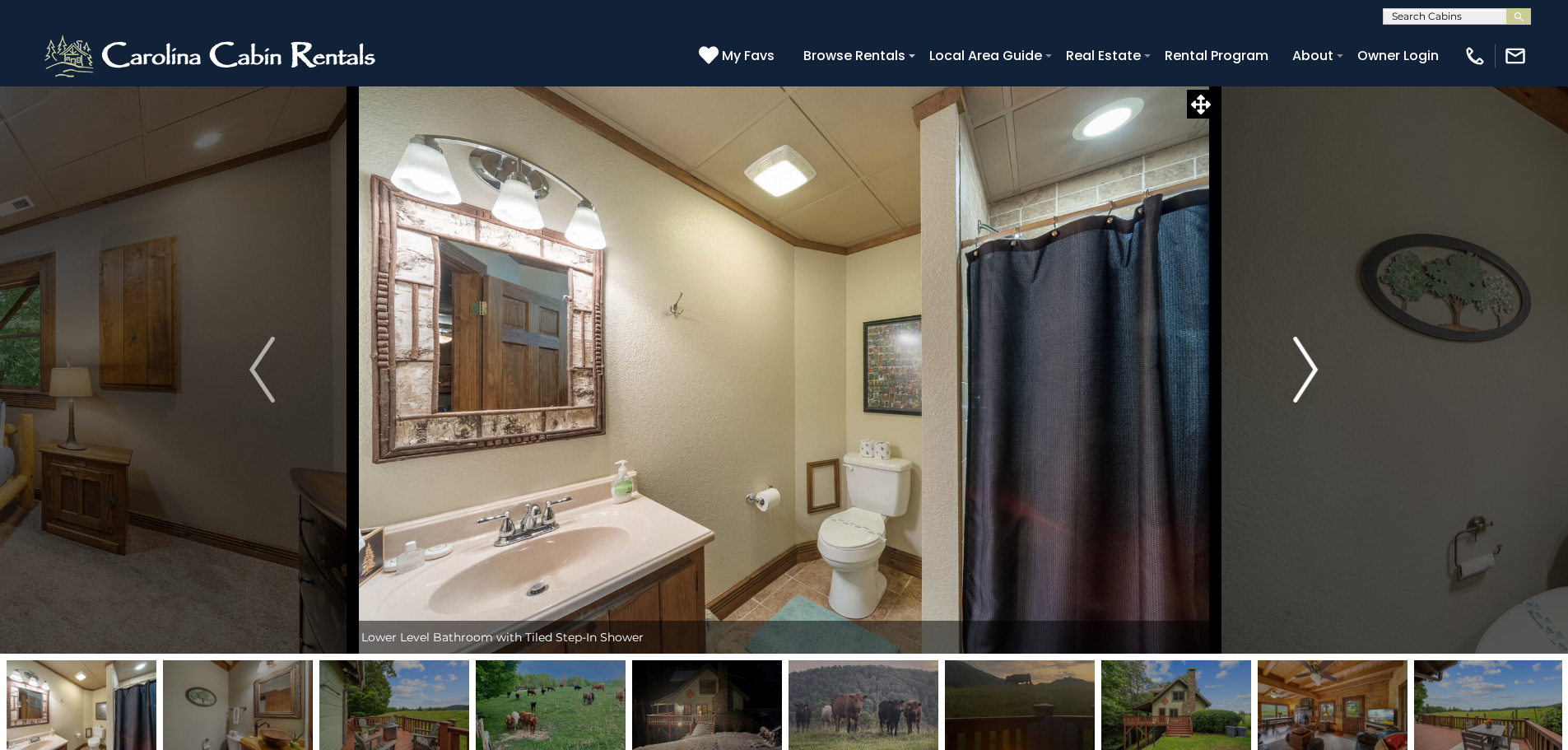
click at [1310, 370] on img "Next" at bounding box center [1306, 370] width 25 height 66
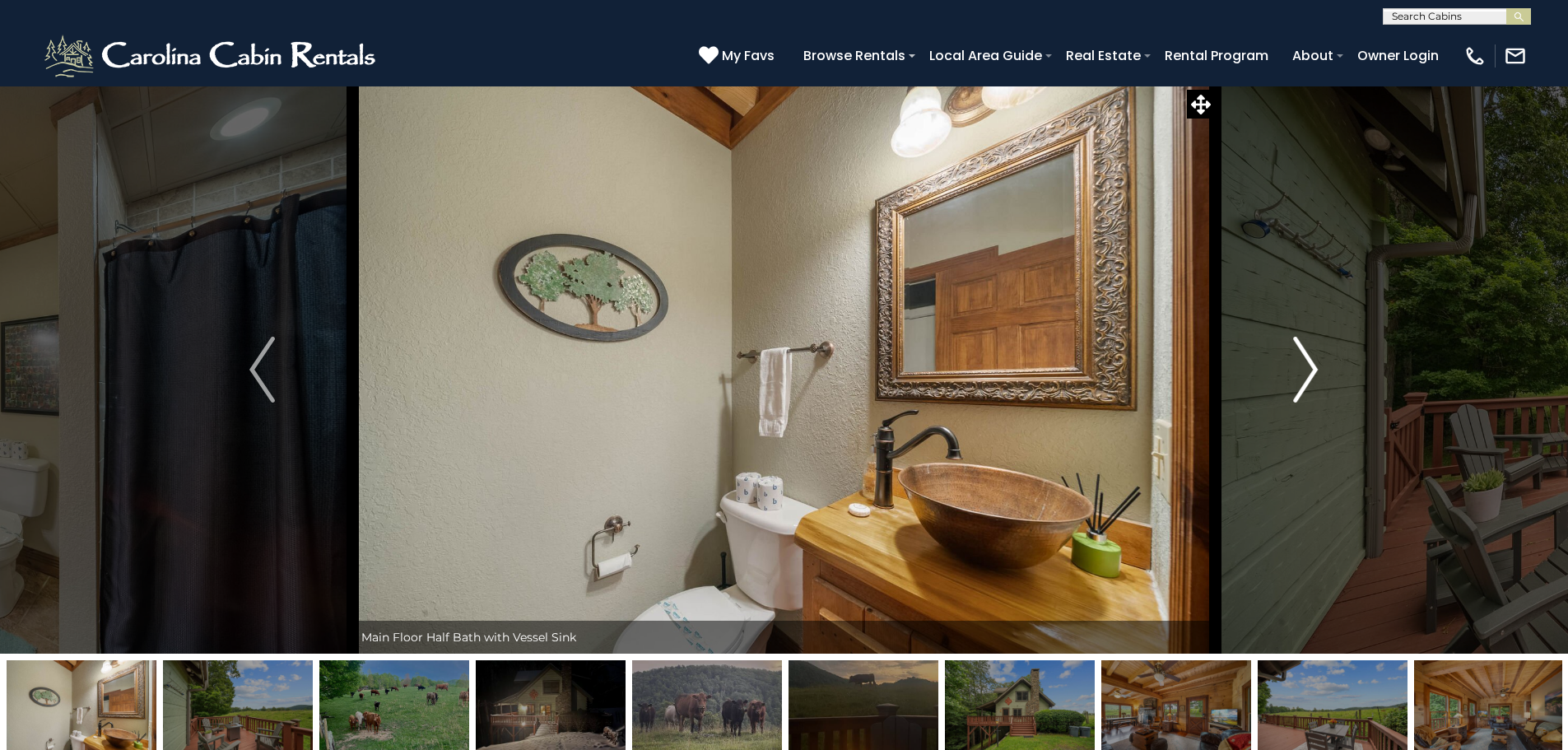
click at [1310, 370] on img "Next" at bounding box center [1306, 370] width 25 height 66
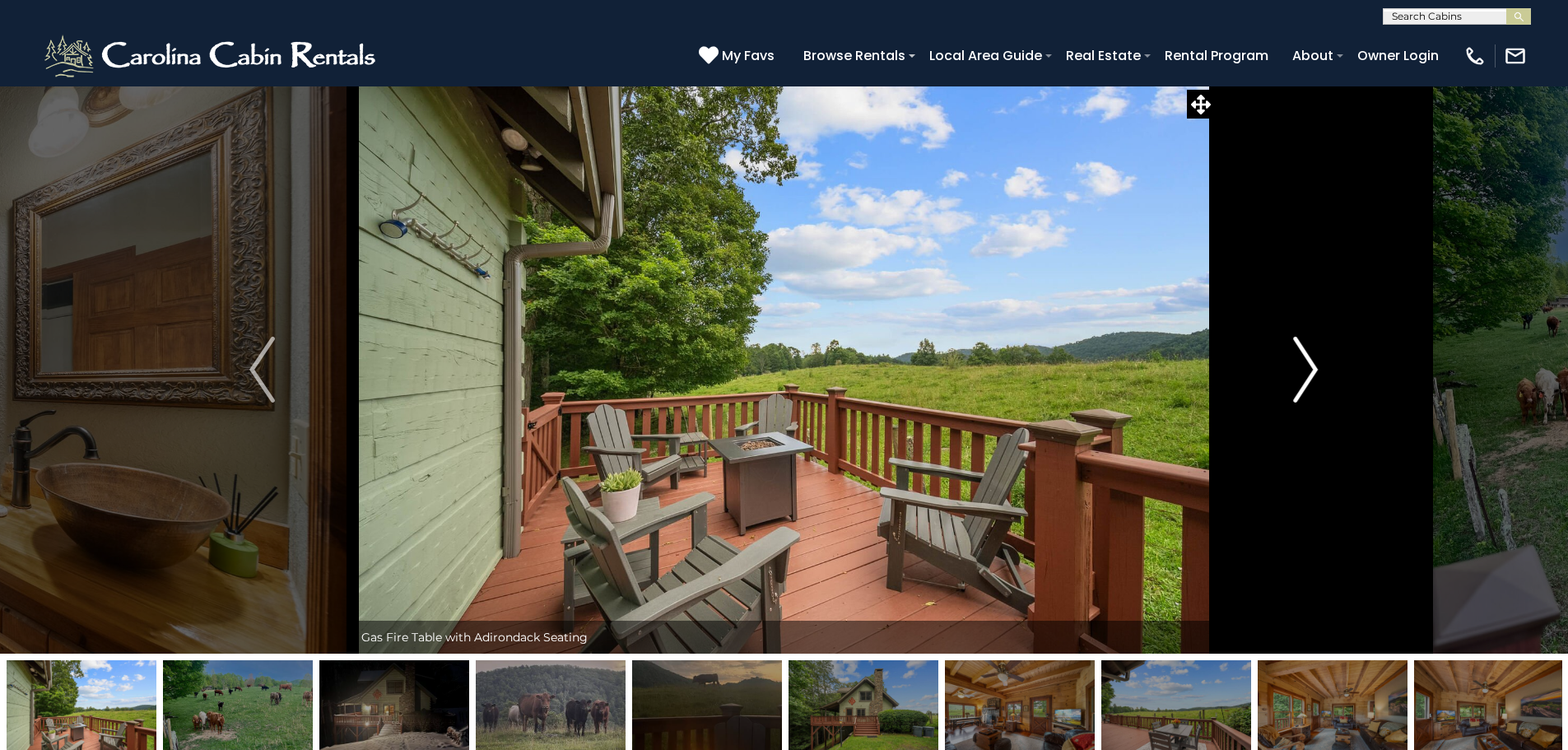
click at [1310, 370] on img "Next" at bounding box center [1306, 370] width 25 height 66
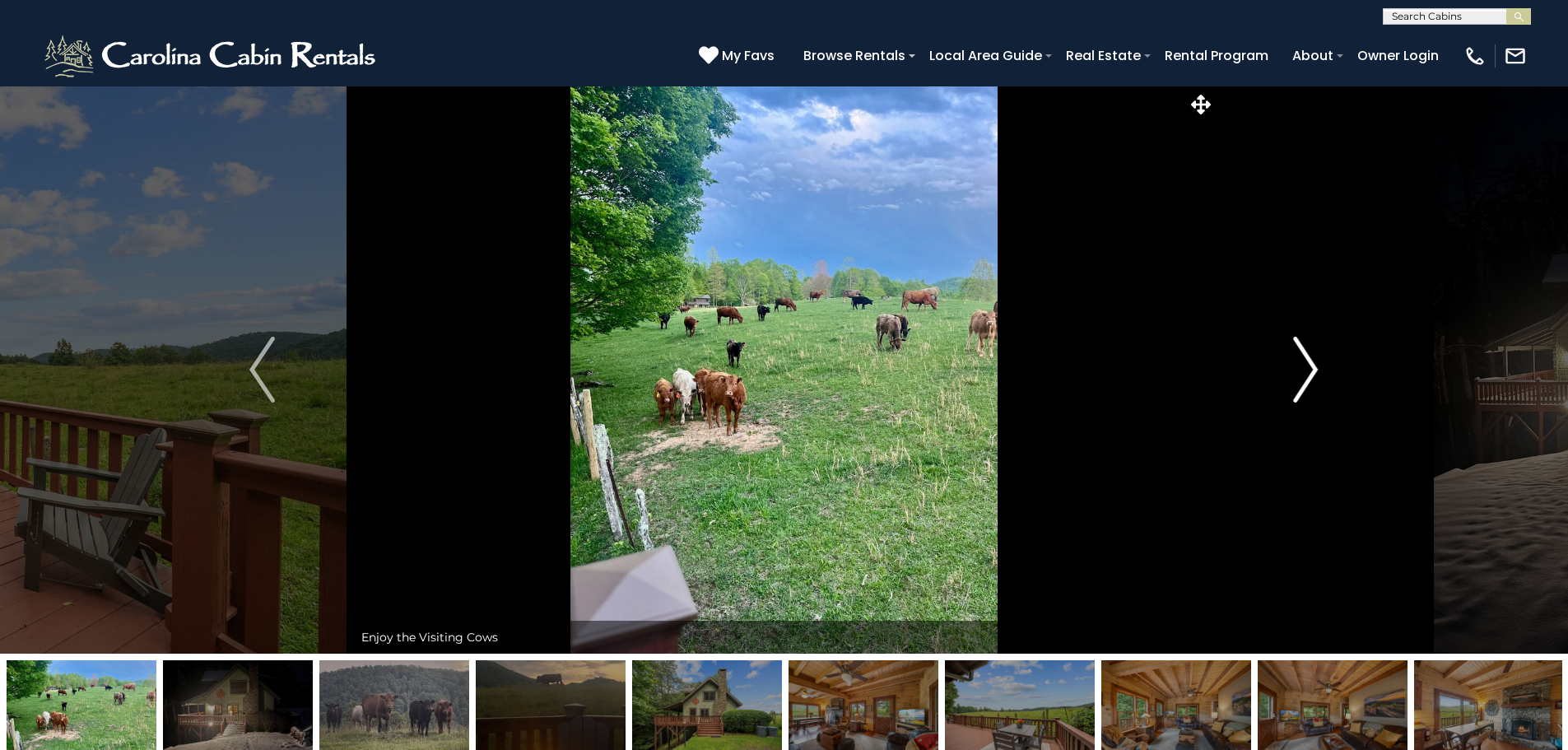
click at [1310, 370] on img "Next" at bounding box center [1306, 370] width 25 height 66
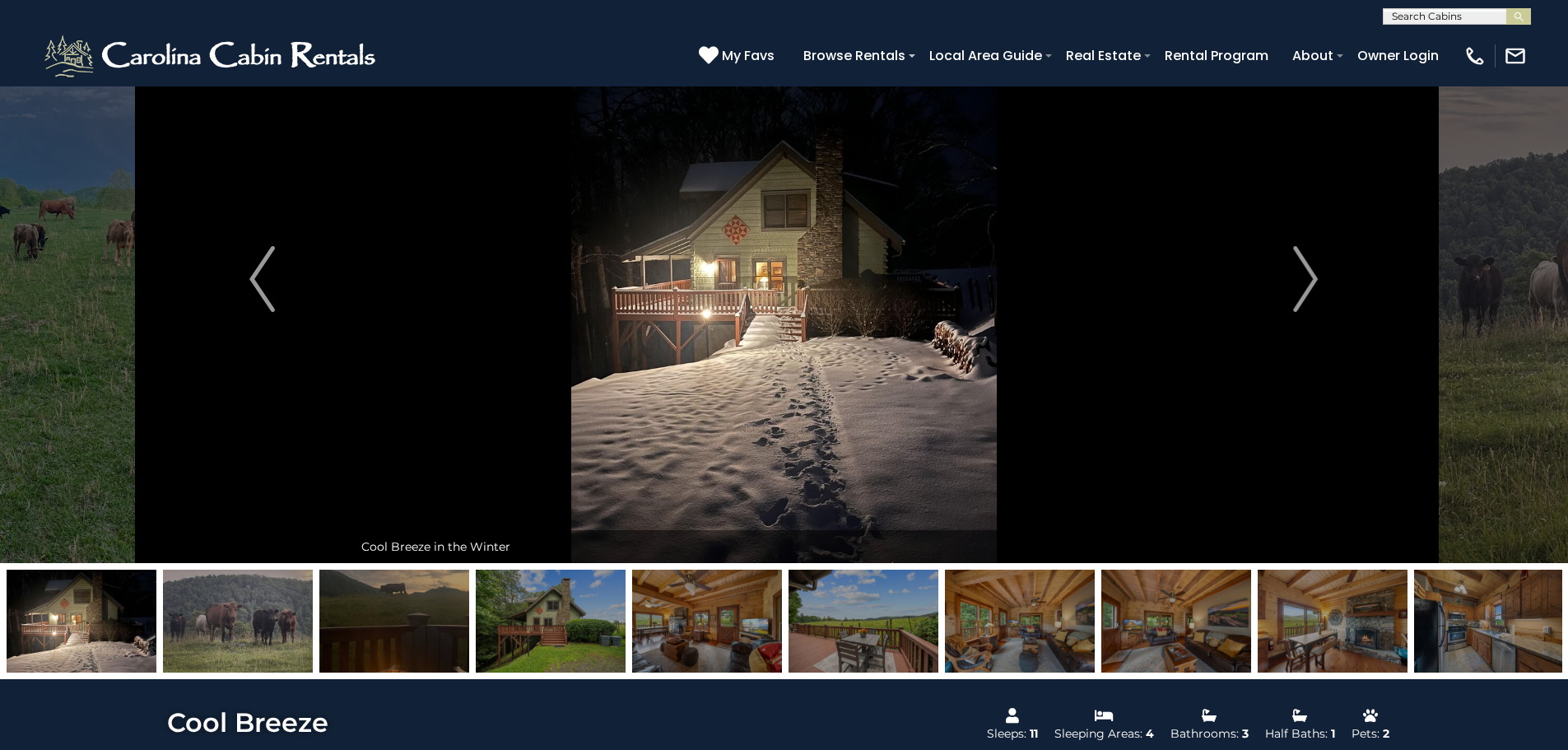
scroll to position [329, 0]
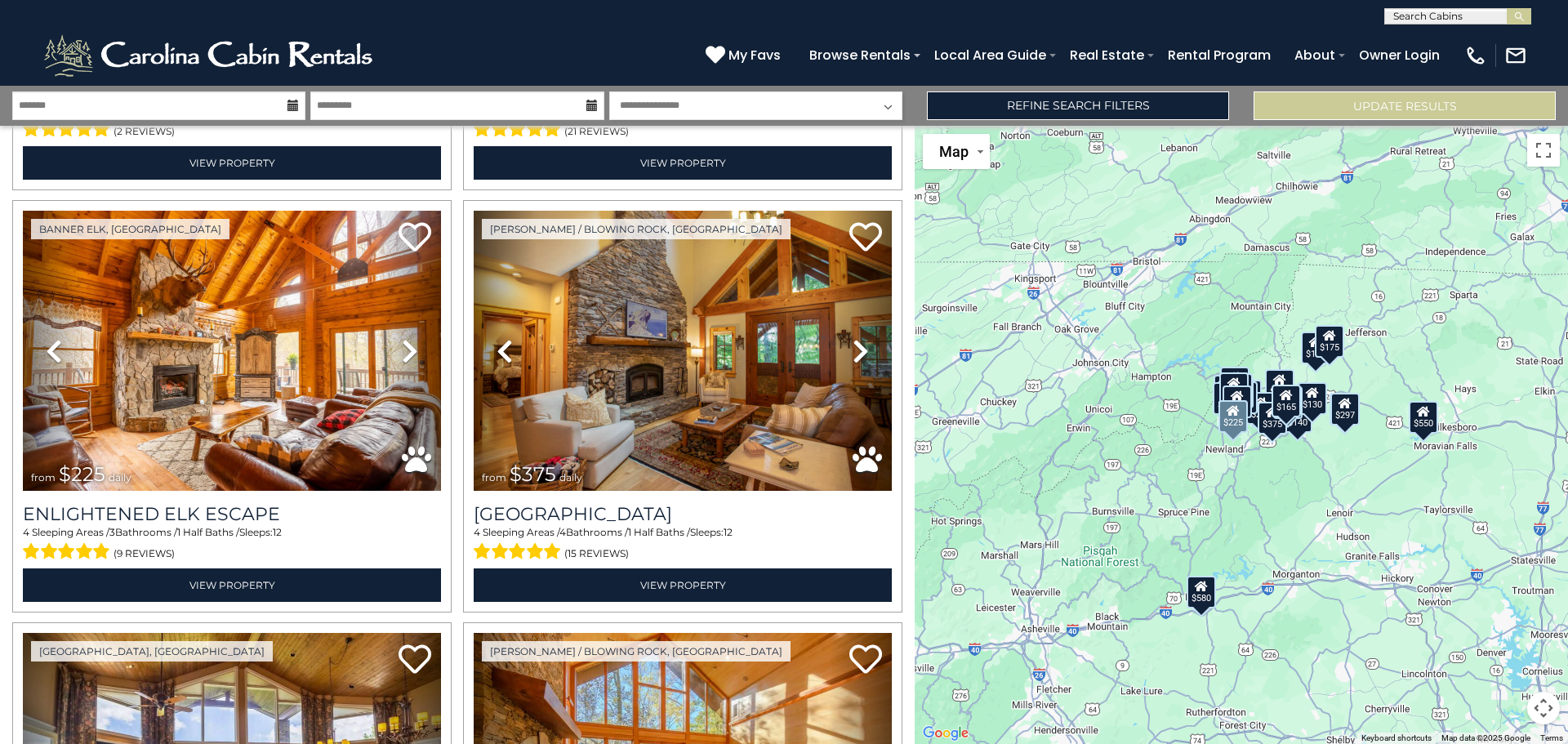
scroll to position [5825, 0]
